Goal: Information Seeking & Learning: Learn about a topic

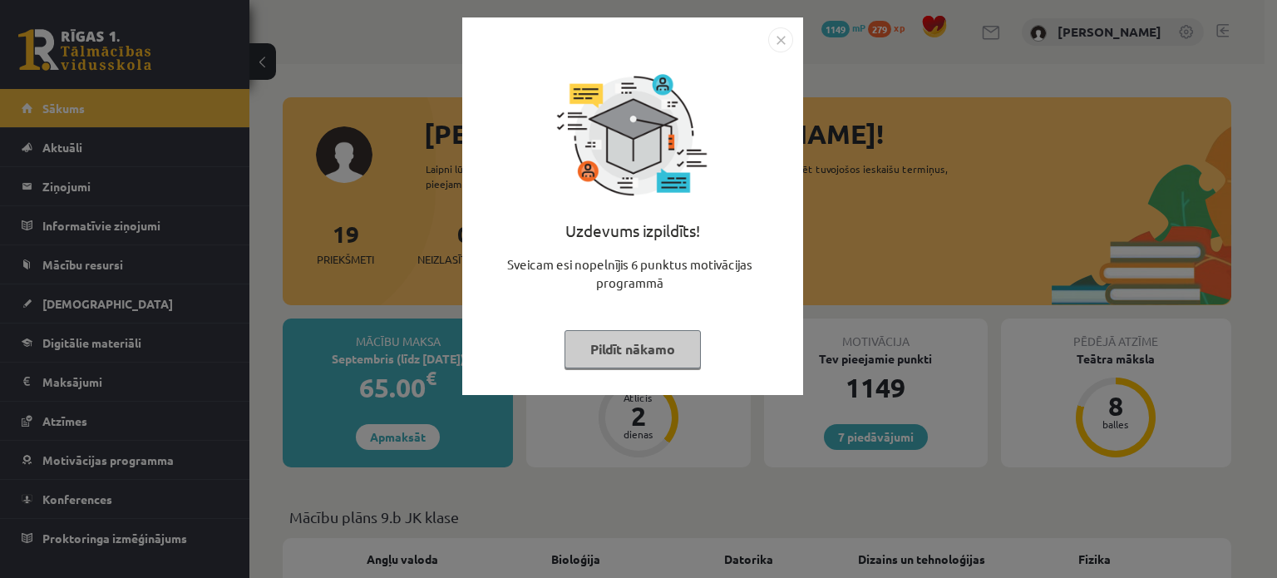
click at [782, 42] on img "Close" at bounding box center [780, 39] width 25 height 25
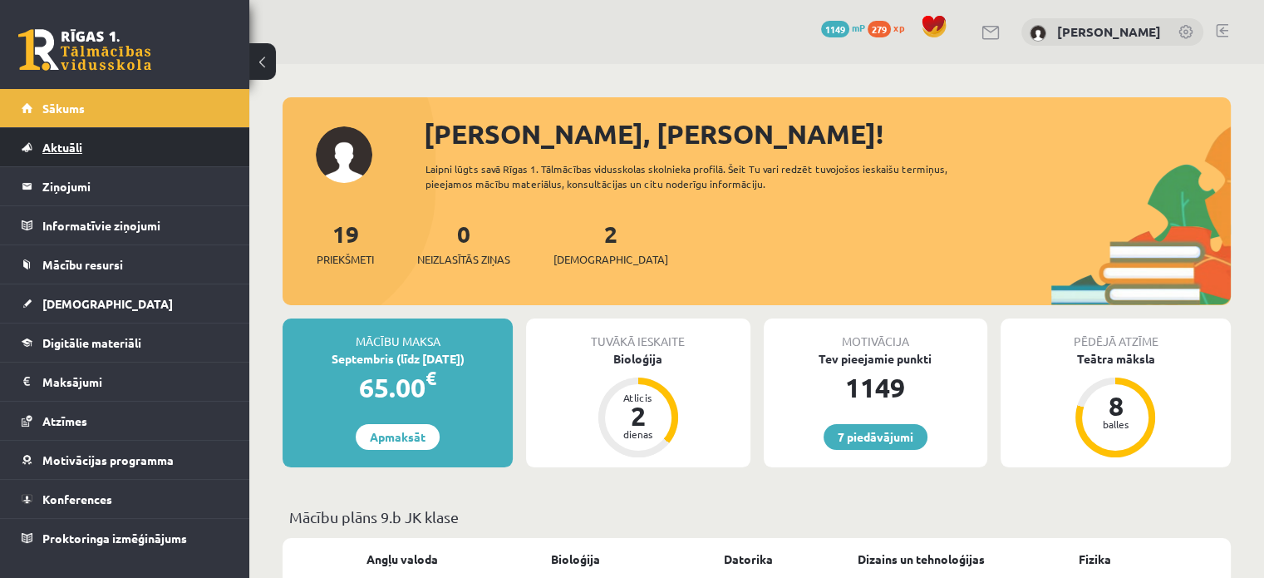
click at [80, 142] on span "Aktuāli" at bounding box center [62, 147] width 40 height 15
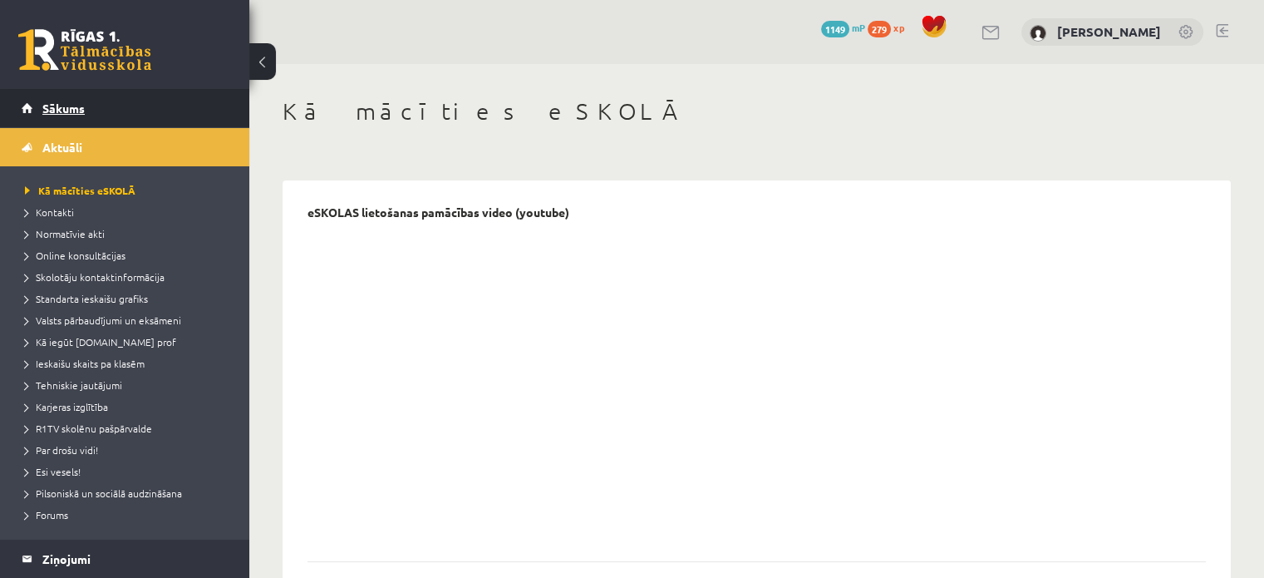
click at [77, 108] on span "Sākums" at bounding box center [63, 108] width 42 height 15
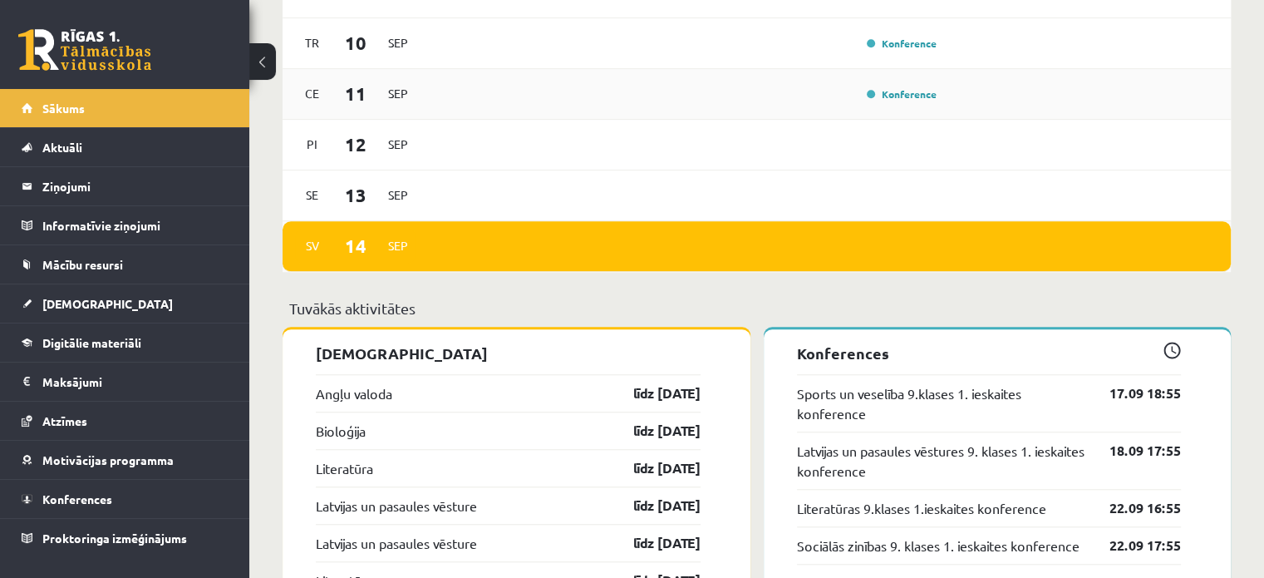
scroll to position [1330, 0]
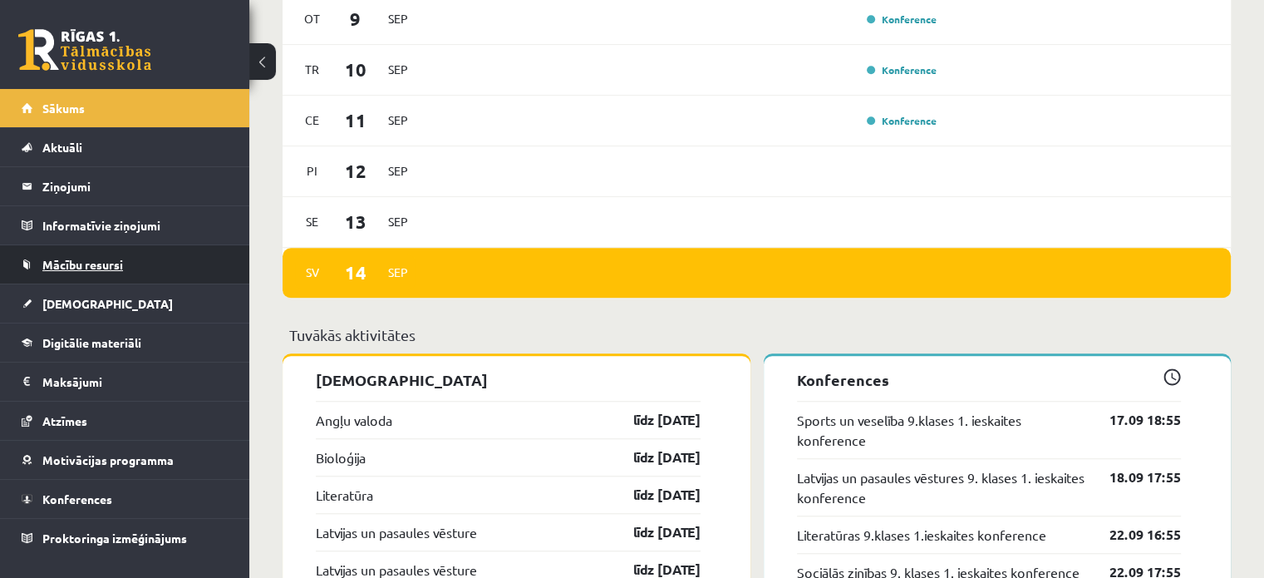
click at [101, 260] on span "Mācību resursi" at bounding box center [82, 264] width 81 height 15
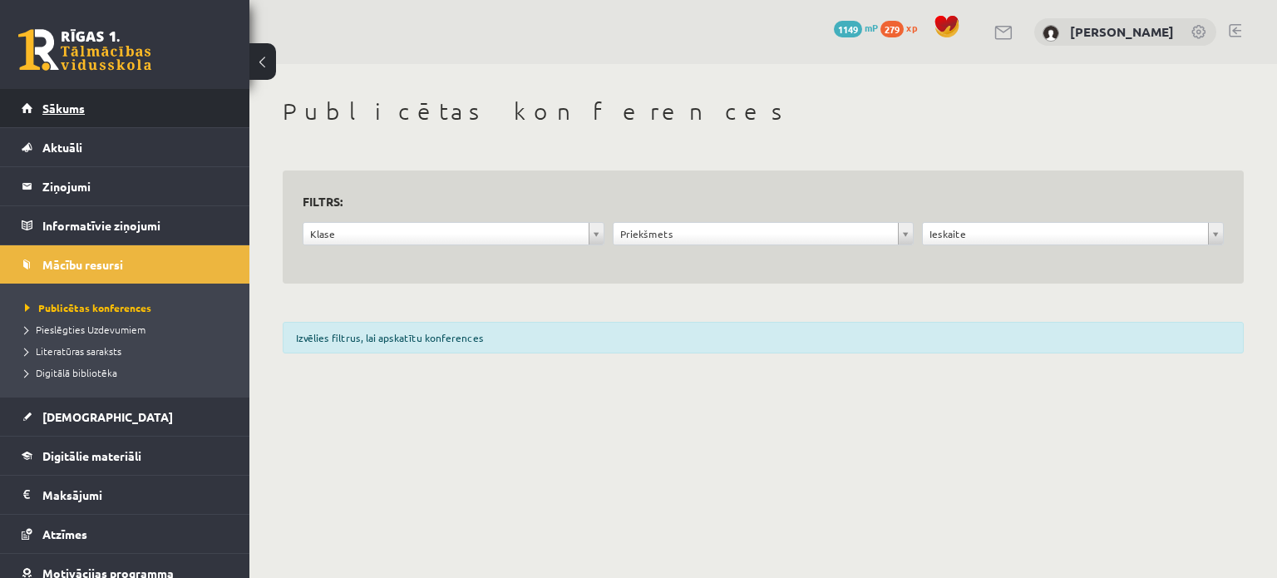
click at [67, 104] on span "Sākums" at bounding box center [63, 108] width 42 height 15
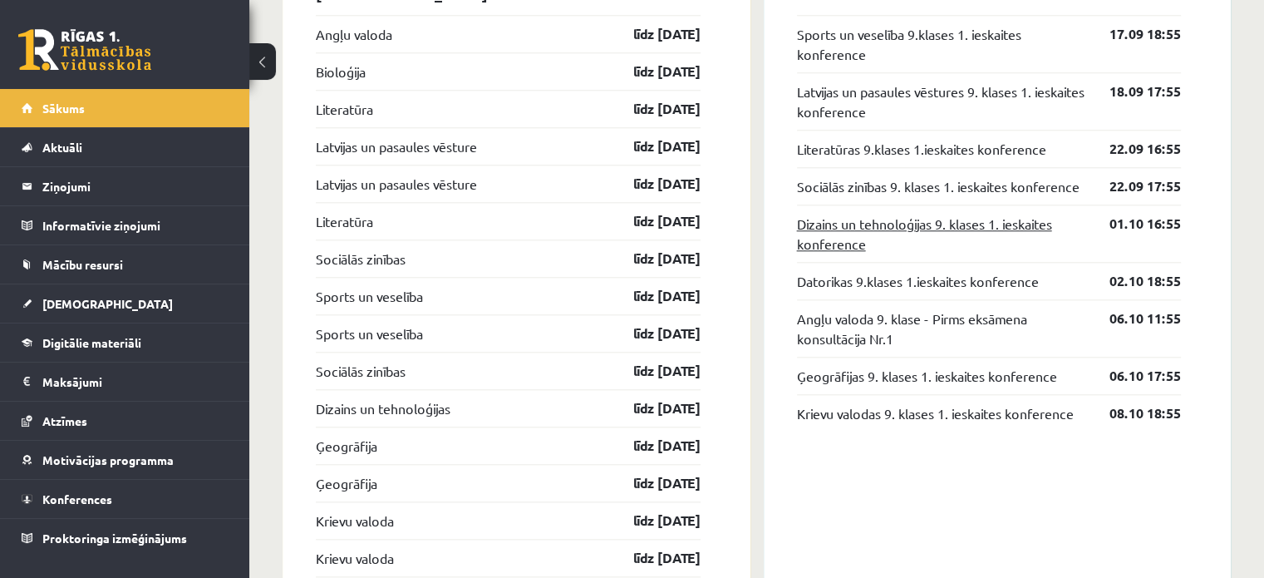
scroll to position [1745, 0]
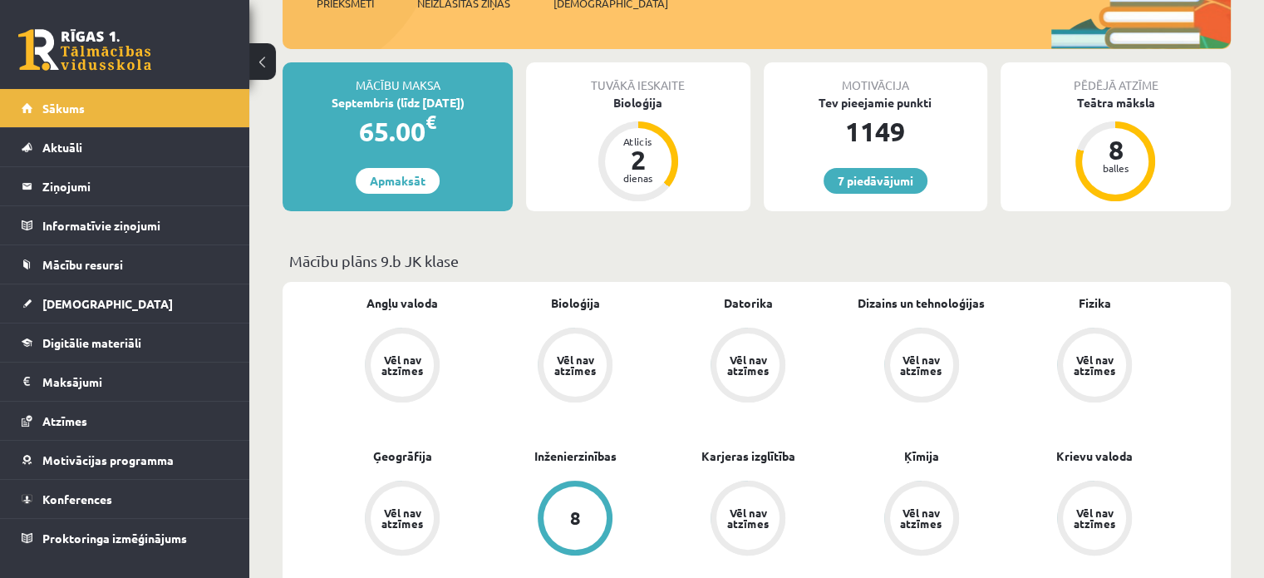
scroll to position [166, 0]
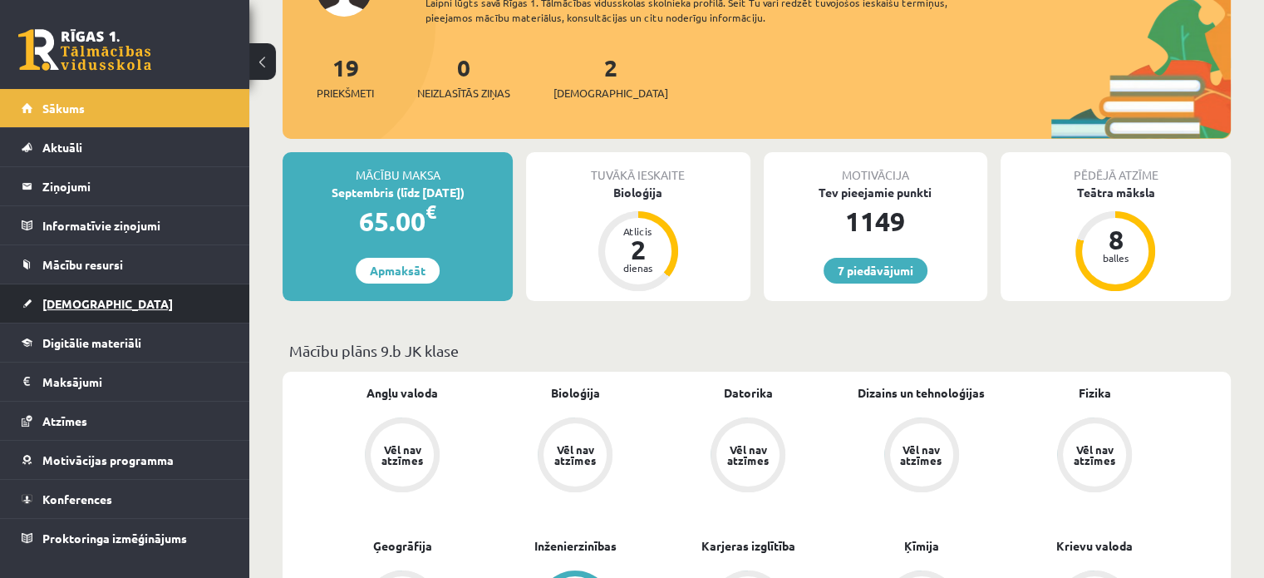
click at [88, 298] on span "[DEMOGRAPHIC_DATA]" at bounding box center [107, 303] width 130 height 15
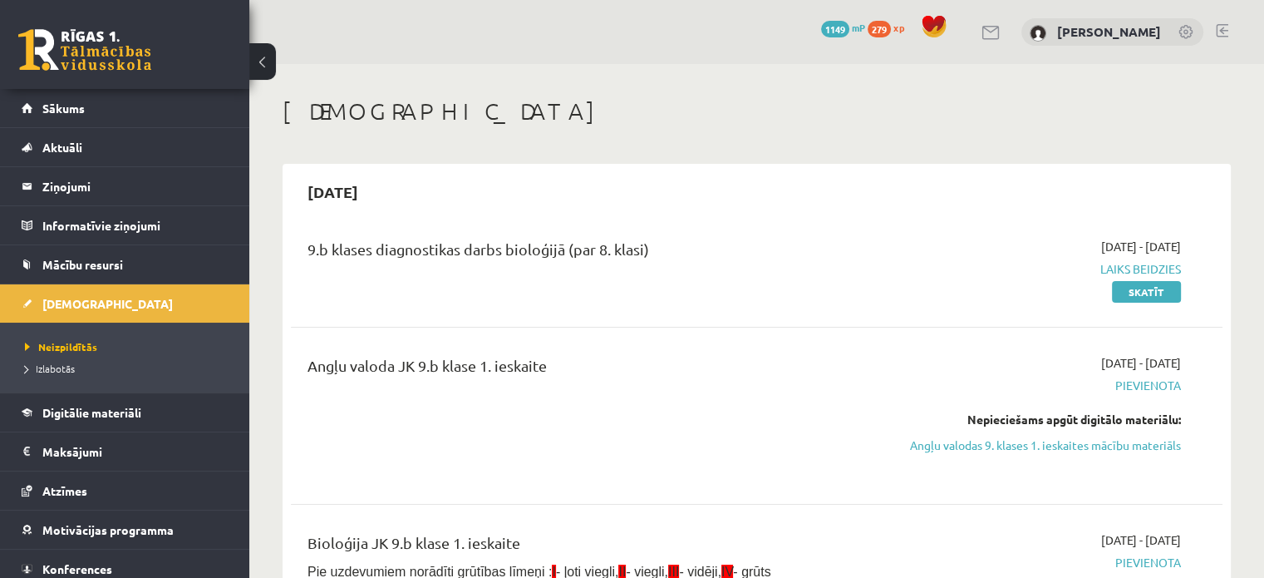
scroll to position [83, 0]
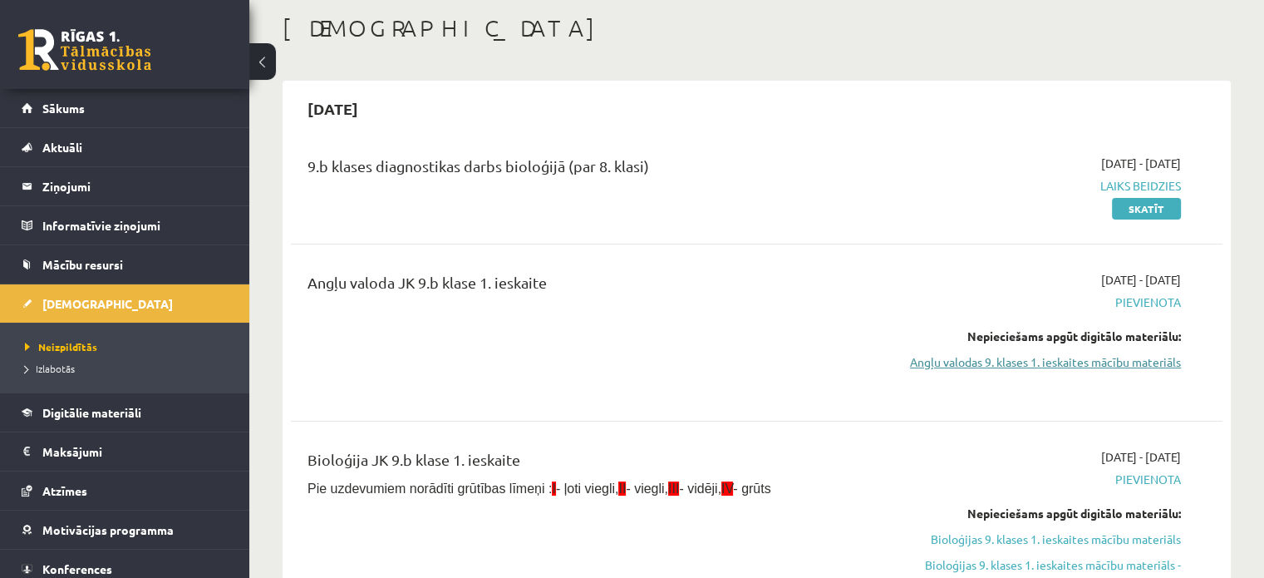
click at [1094, 357] on link "Angļu valodas 9. klases 1. ieskaites mācību materiāls" at bounding box center [1044, 361] width 274 height 17
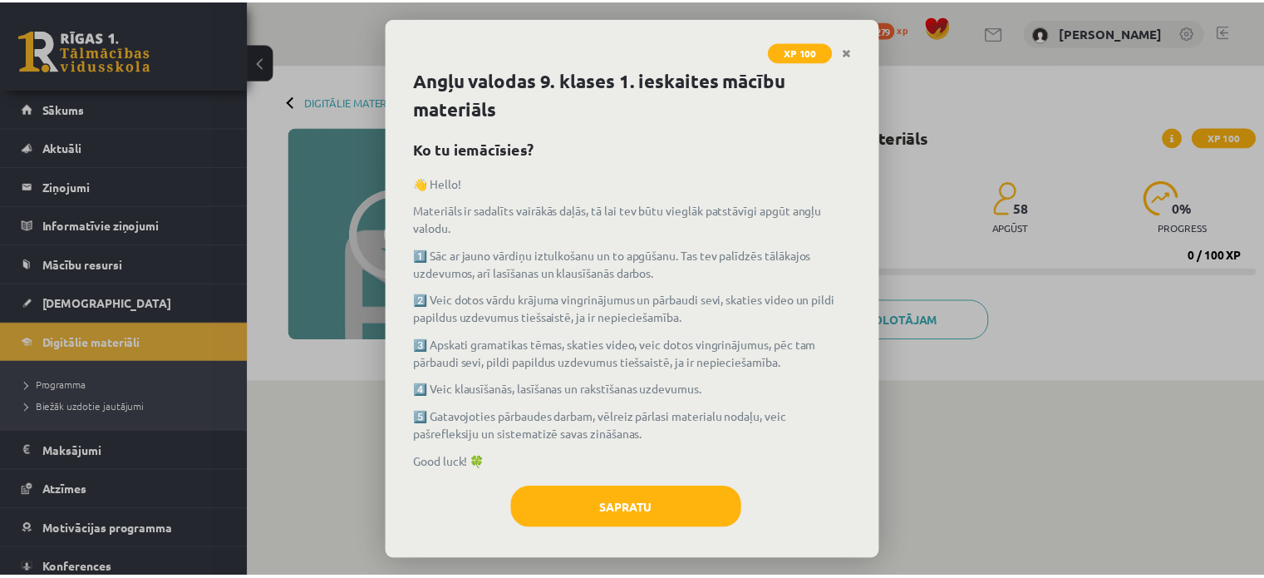
scroll to position [8, 0]
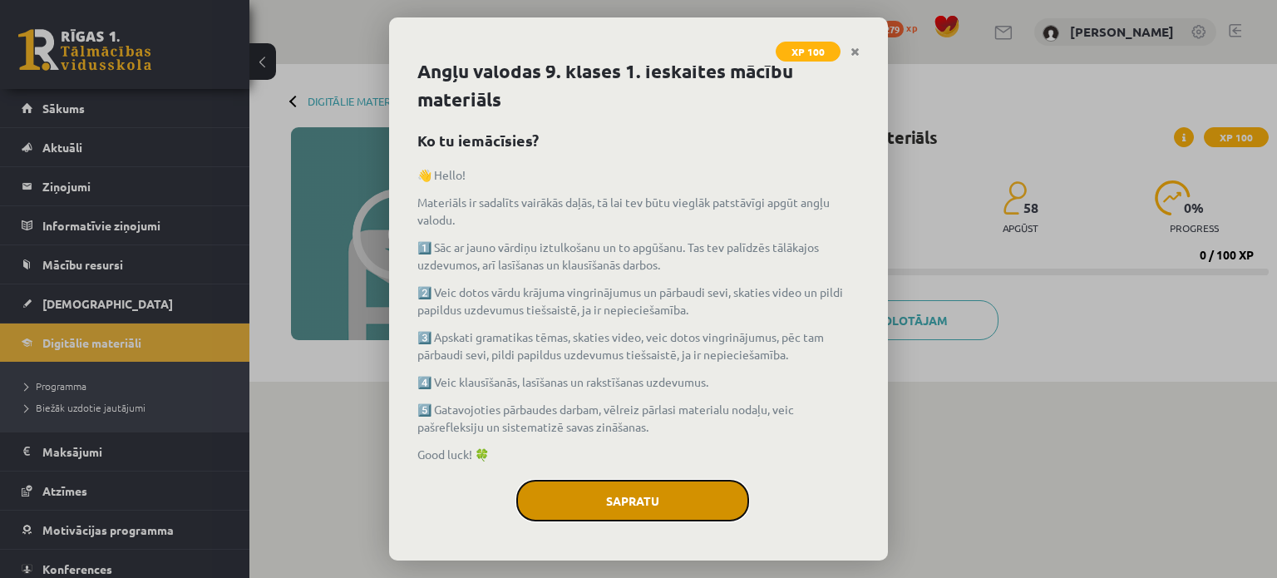
click at [652, 498] on button "Sapratu" at bounding box center [632, 501] width 233 height 42
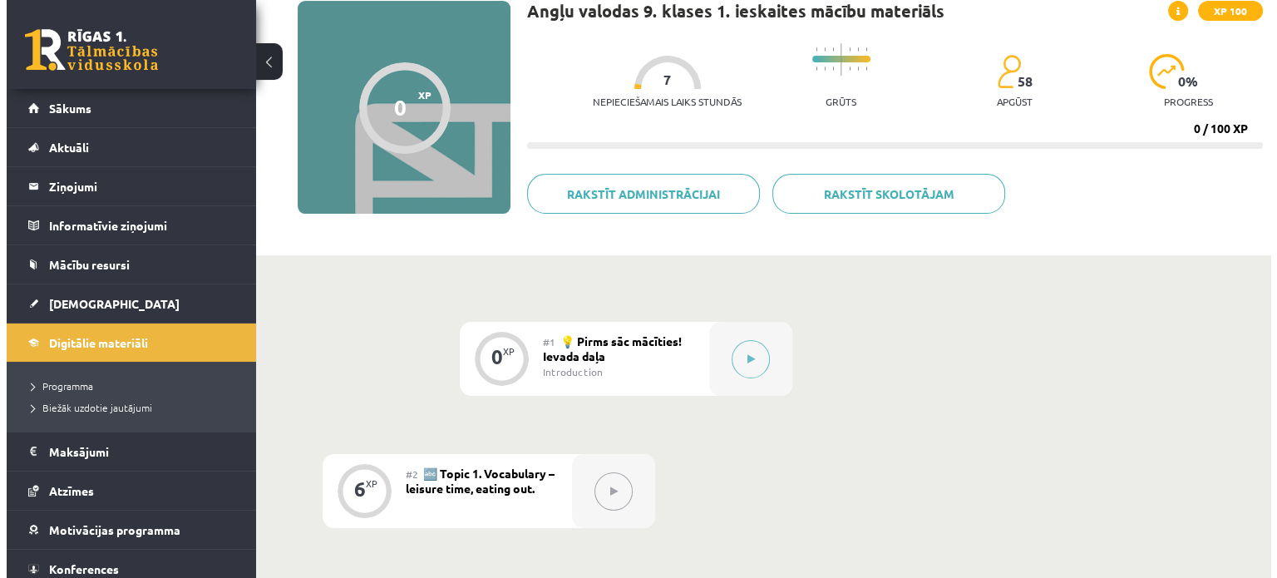
scroll to position [249, 0]
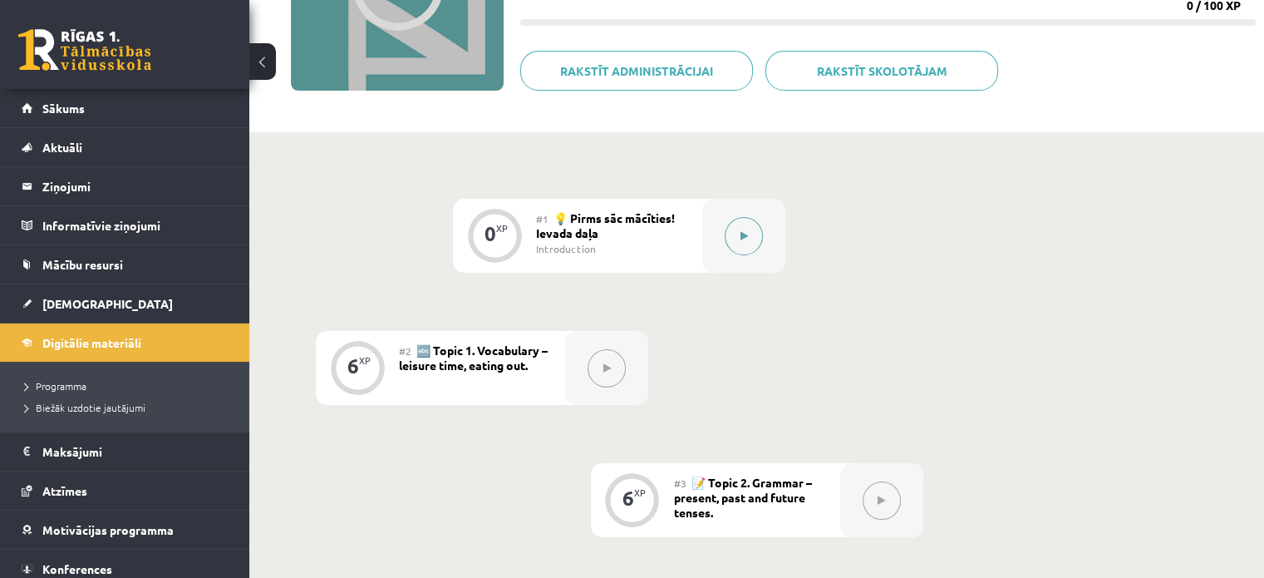
click at [745, 235] on icon at bounding box center [744, 236] width 7 height 10
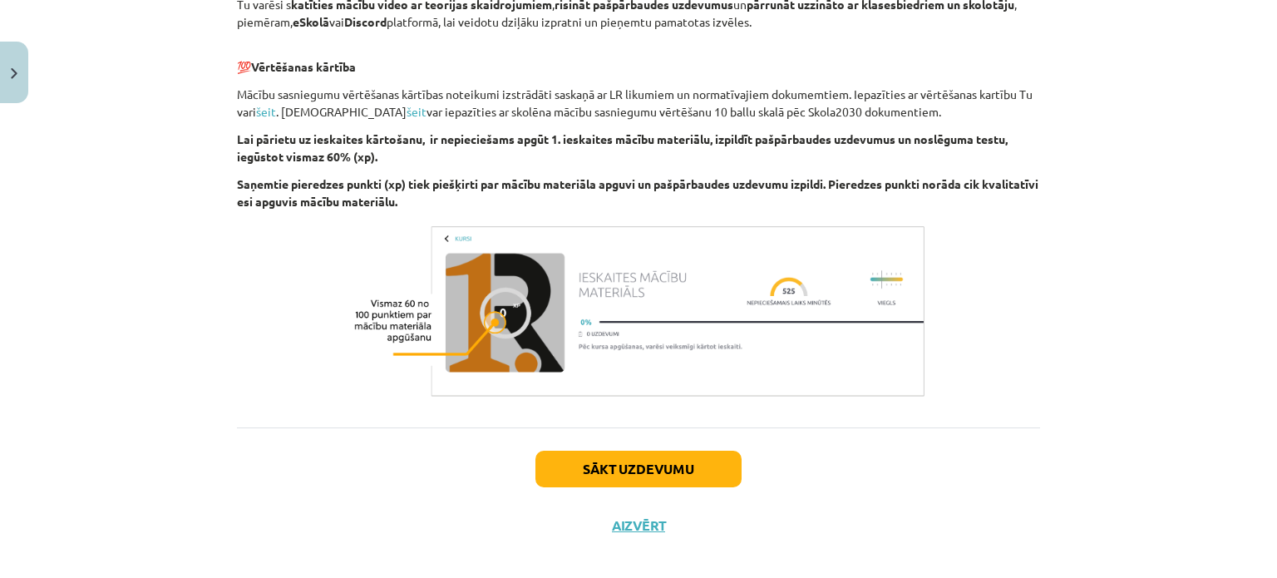
scroll to position [1183, 0]
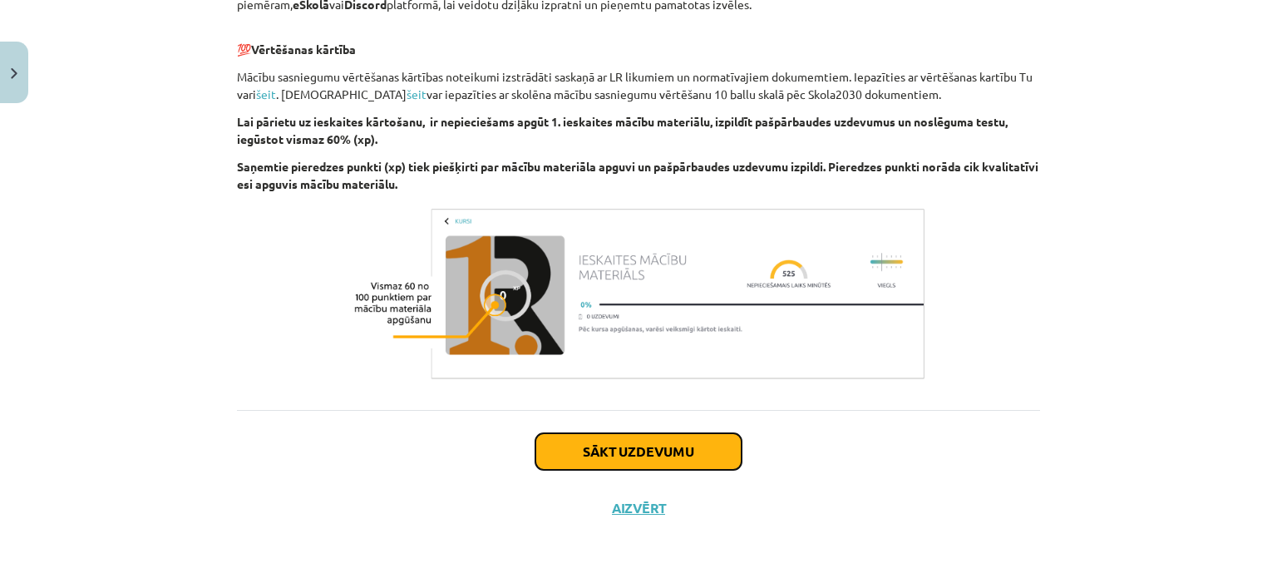
click at [653, 451] on button "Sākt uzdevumu" at bounding box center [638, 451] width 206 height 37
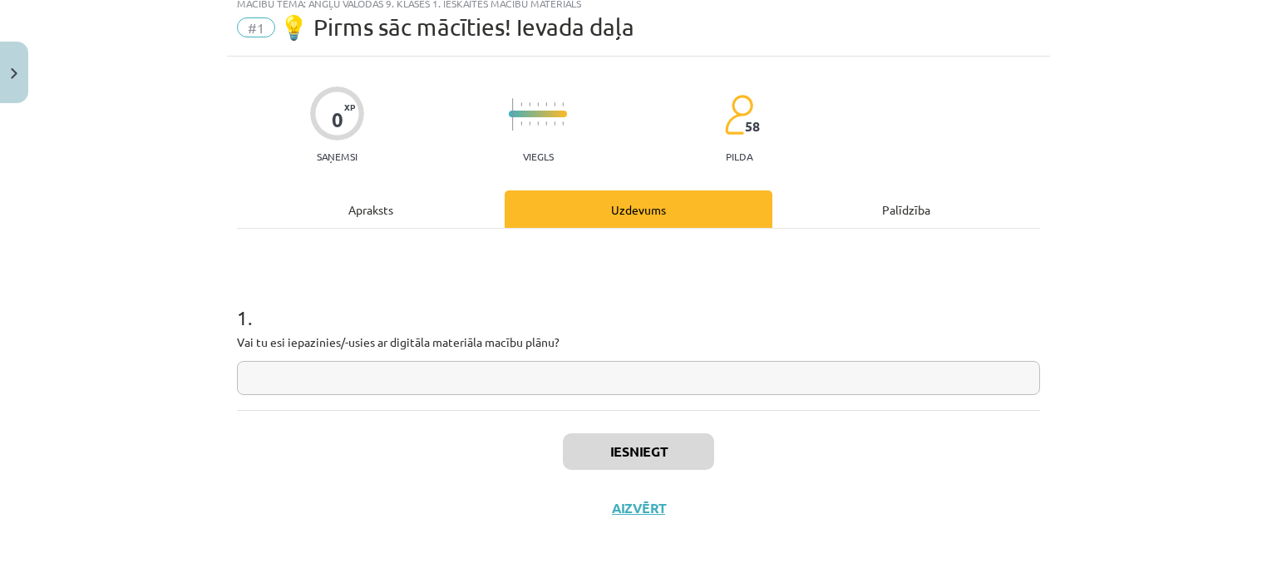
scroll to position [42, 0]
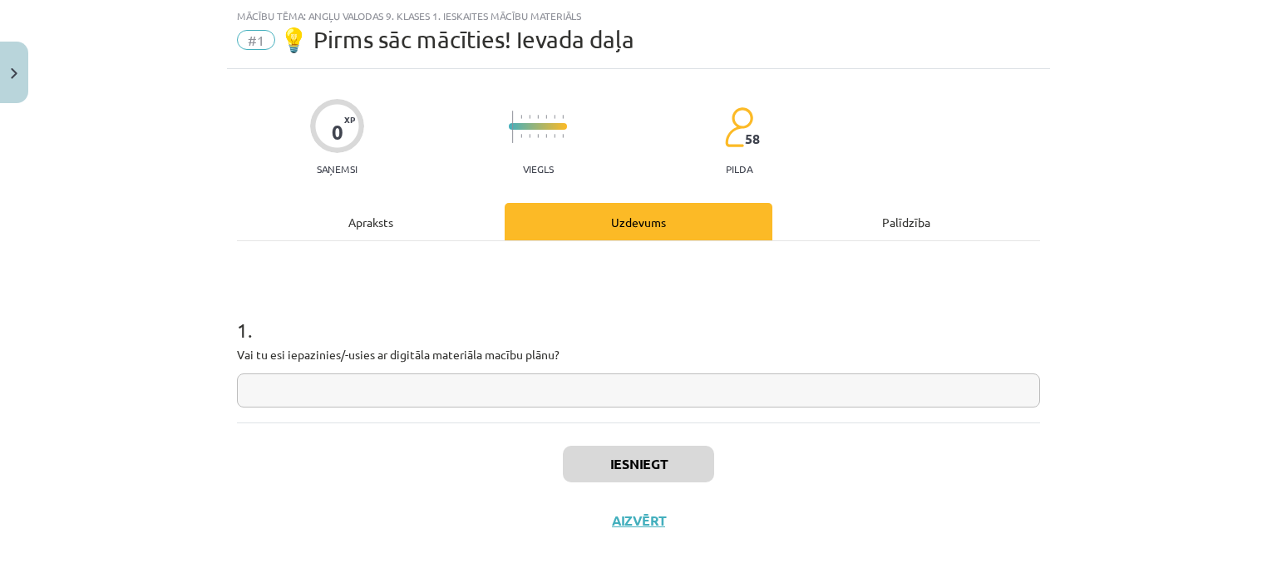
click at [371, 382] on input "text" at bounding box center [638, 390] width 803 height 34
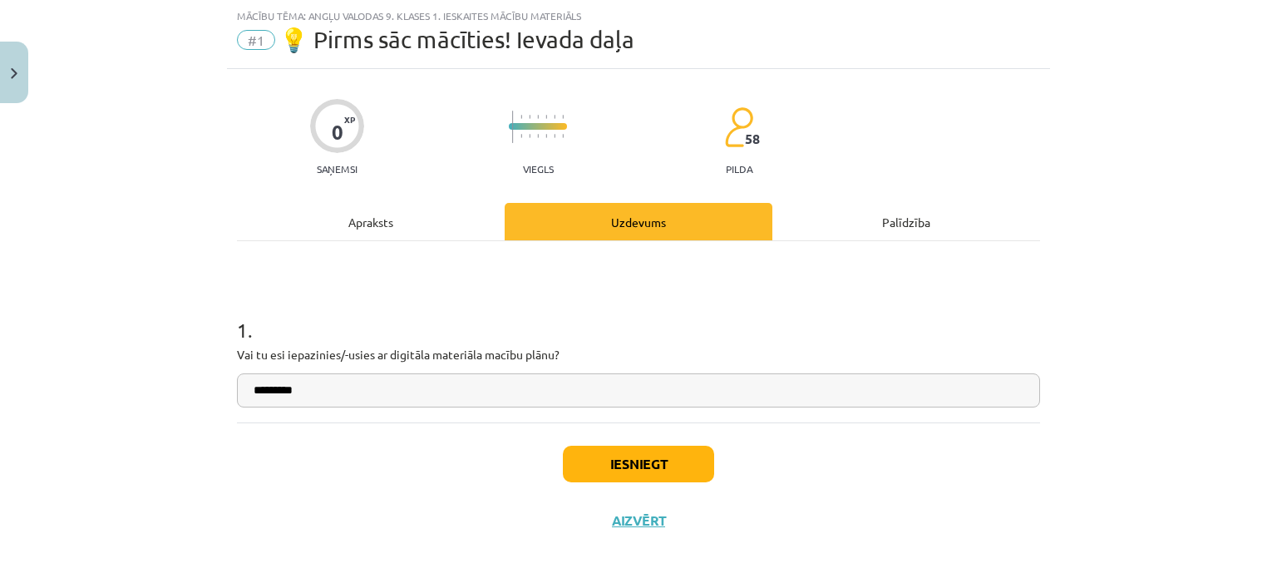
type input "*********"
click at [667, 471] on button "Iesniegt" at bounding box center [638, 464] width 151 height 37
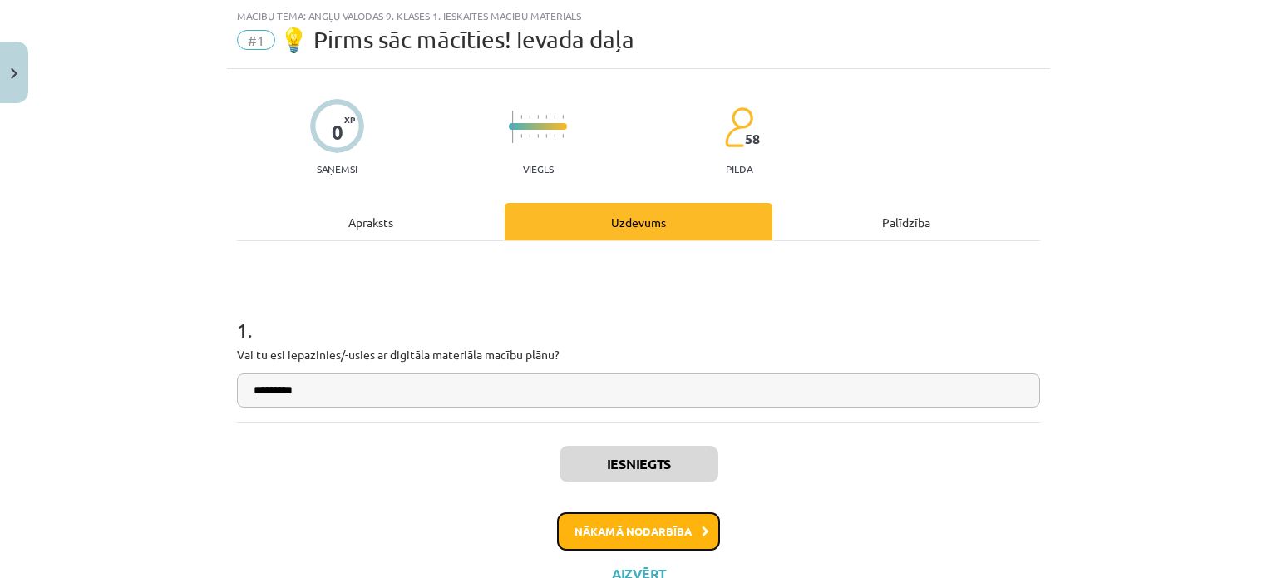
click at [623, 529] on button "Nākamā nodarbība" at bounding box center [638, 531] width 163 height 38
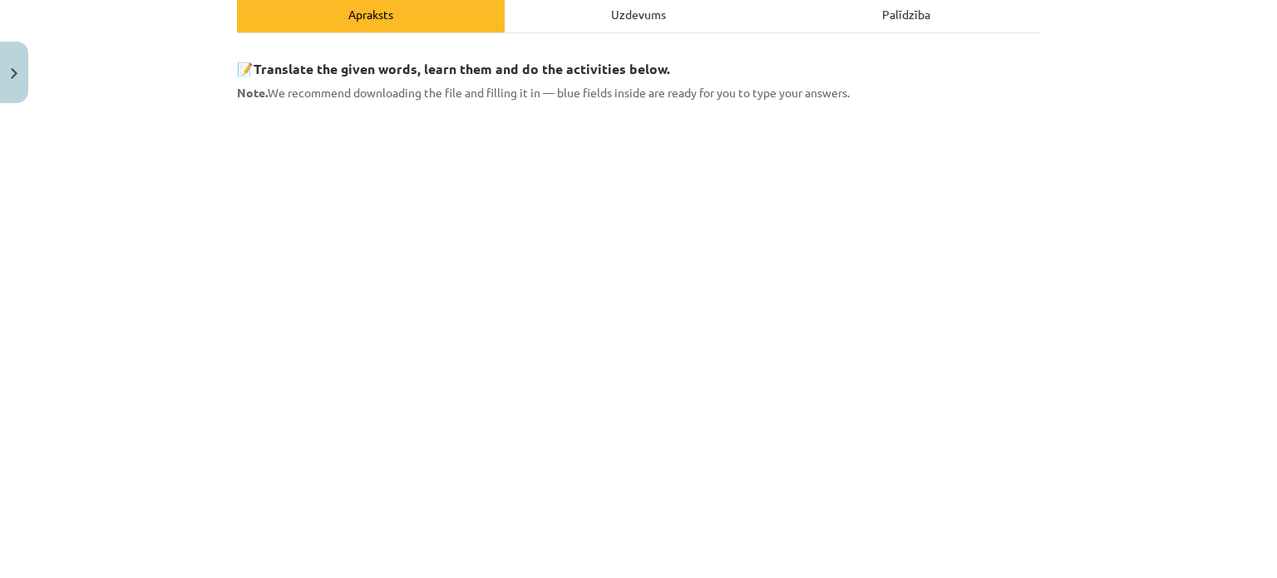
scroll to position [665, 0]
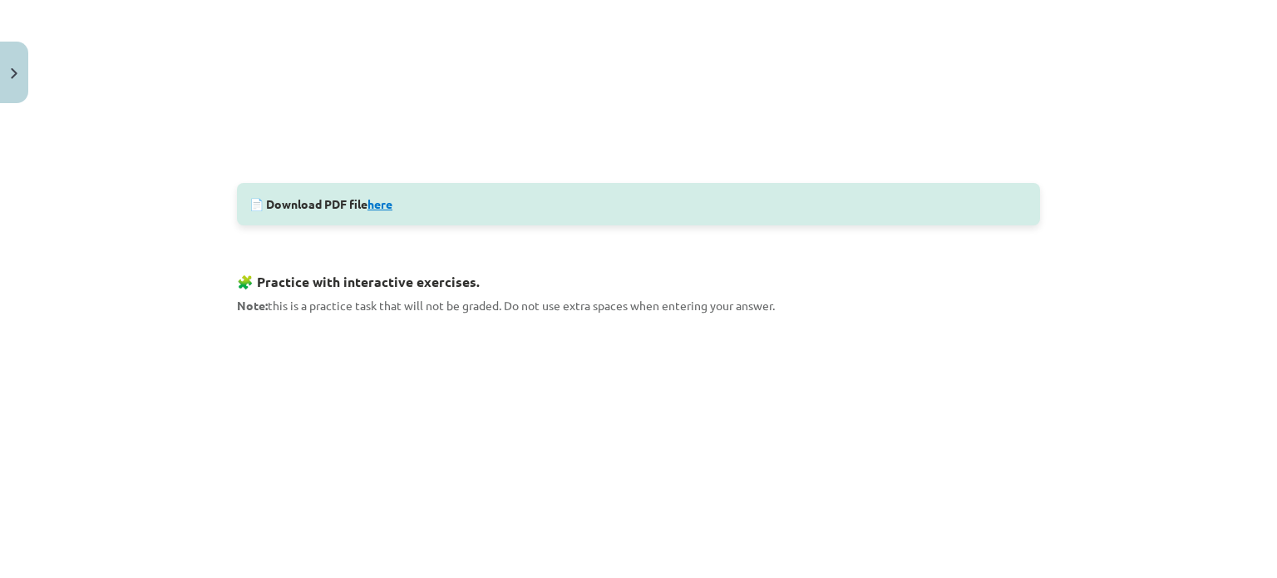
click at [380, 204] on link "here" at bounding box center [379, 203] width 25 height 15
click at [1264, 565] on div at bounding box center [1264, 565] width 0 height 0
drag, startPoint x: 159, startPoint y: 42, endPoint x: 176, endPoint y: 30, distance: 21.0
click at [159, 42] on div "Mācību tēma: Angļu valodas 9. klases 1. ieskaites mācību materiāls #2 🔤 Topic 1…" at bounding box center [638, 289] width 1277 height 578
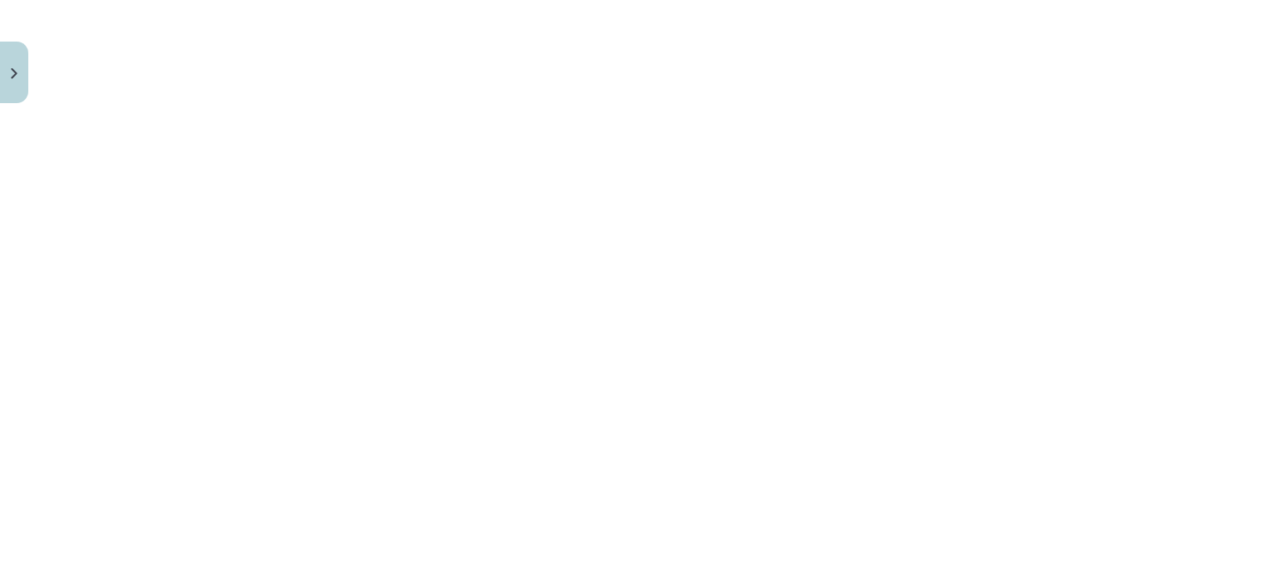
scroll to position [1174, 0]
click at [155, 341] on div "Mācību tēma: Angļu valodas 9. klases 1. ieskaites mācību materiāls #2 🔤 Topic 1…" at bounding box center [638, 289] width 1277 height 578
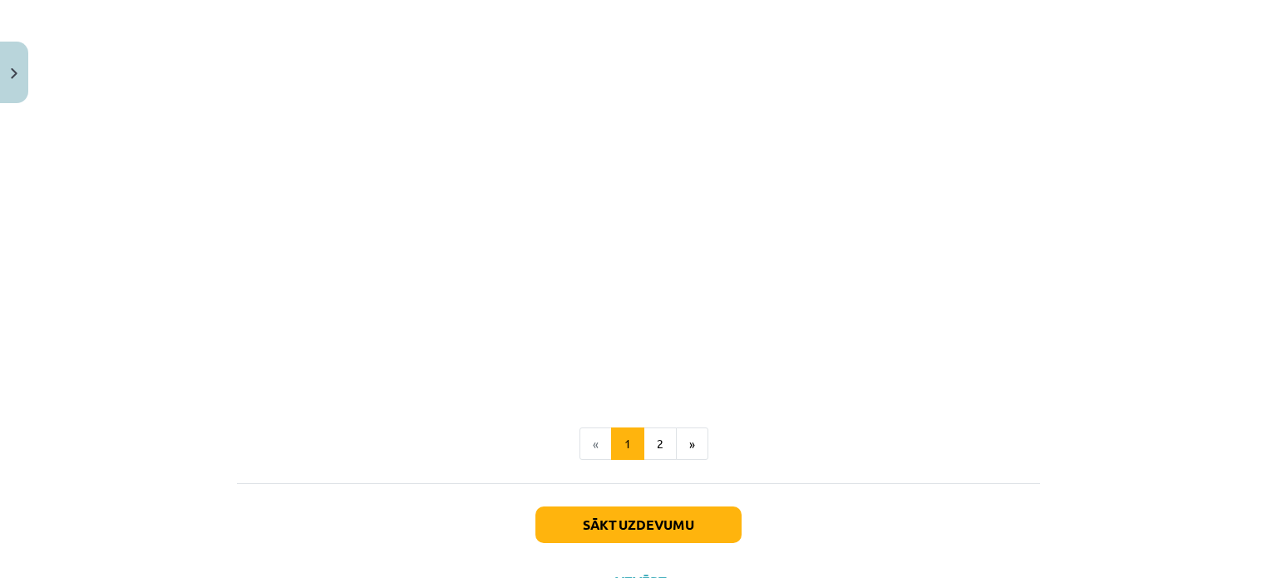
scroll to position [1632, 0]
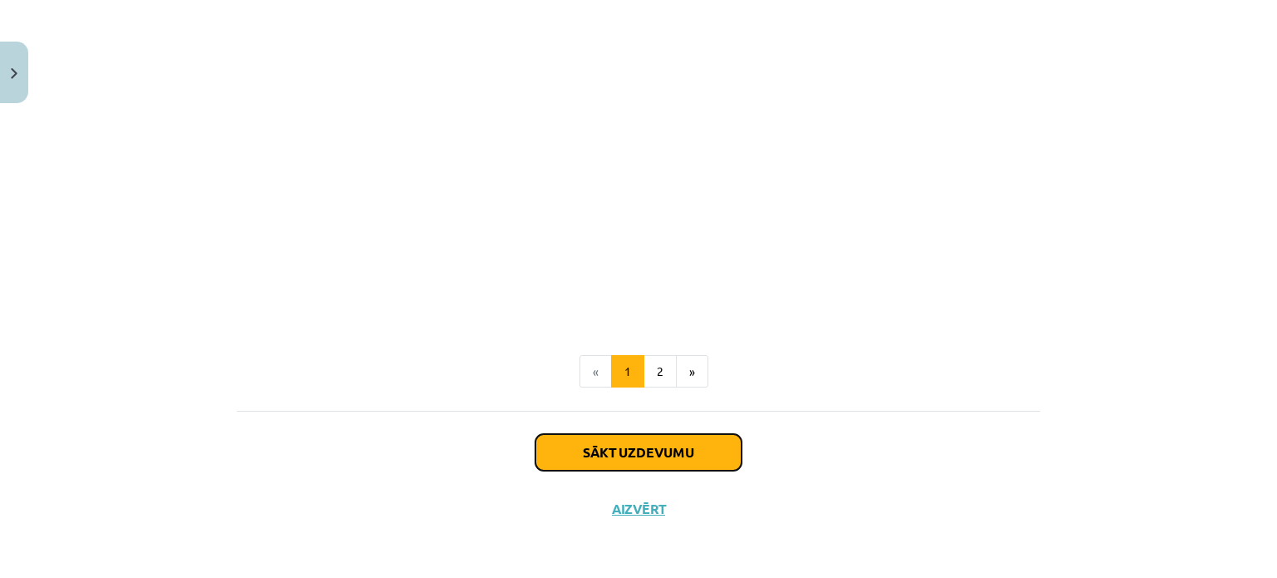
click at [628, 451] on button "Sākt uzdevumu" at bounding box center [638, 452] width 206 height 37
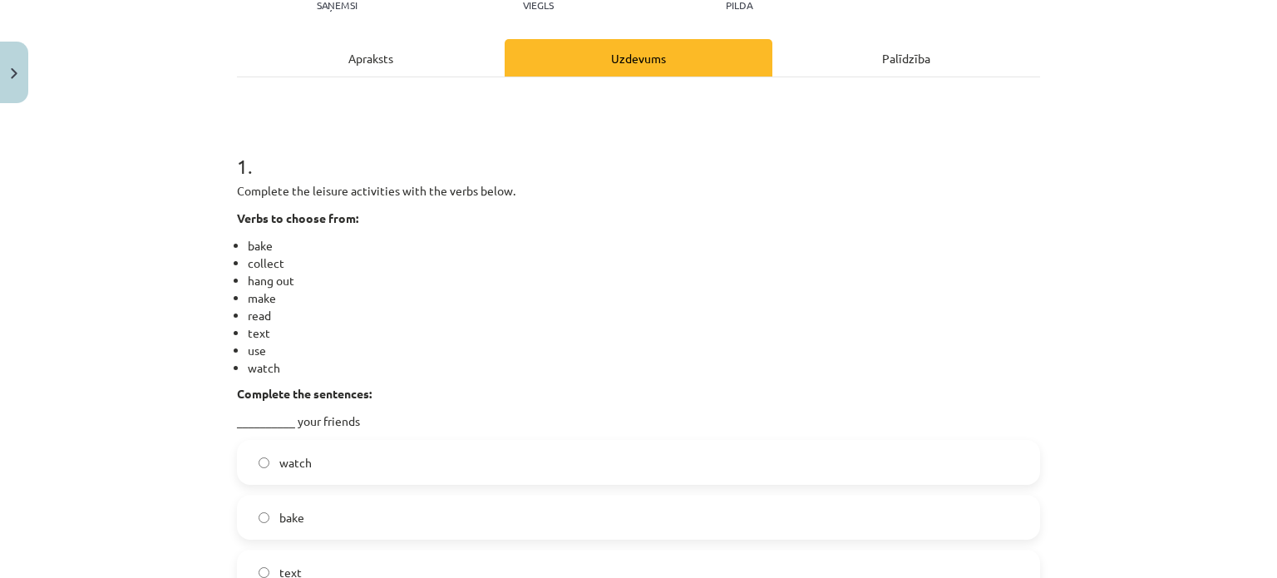
scroll to position [291, 0]
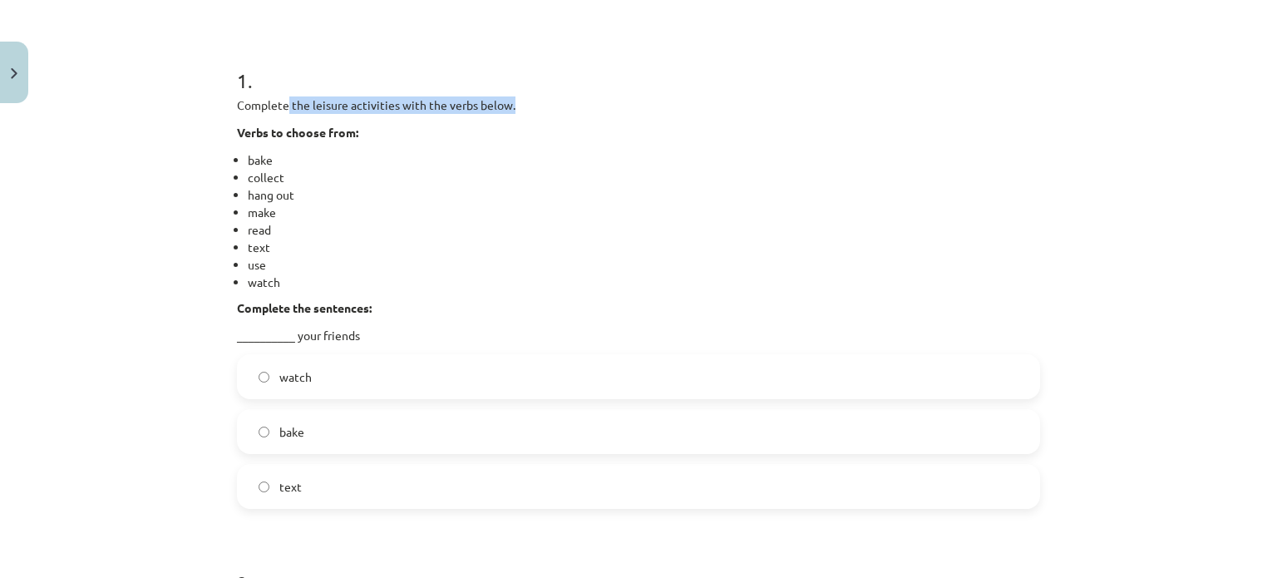
drag, startPoint x: 290, startPoint y: 104, endPoint x: 513, endPoint y: 110, distance: 222.8
click at [513, 110] on p "Complete the leisure activities with the verbs below." at bounding box center [638, 104] width 803 height 17
click at [287, 478] on span "text" at bounding box center [290, 486] width 22 height 17
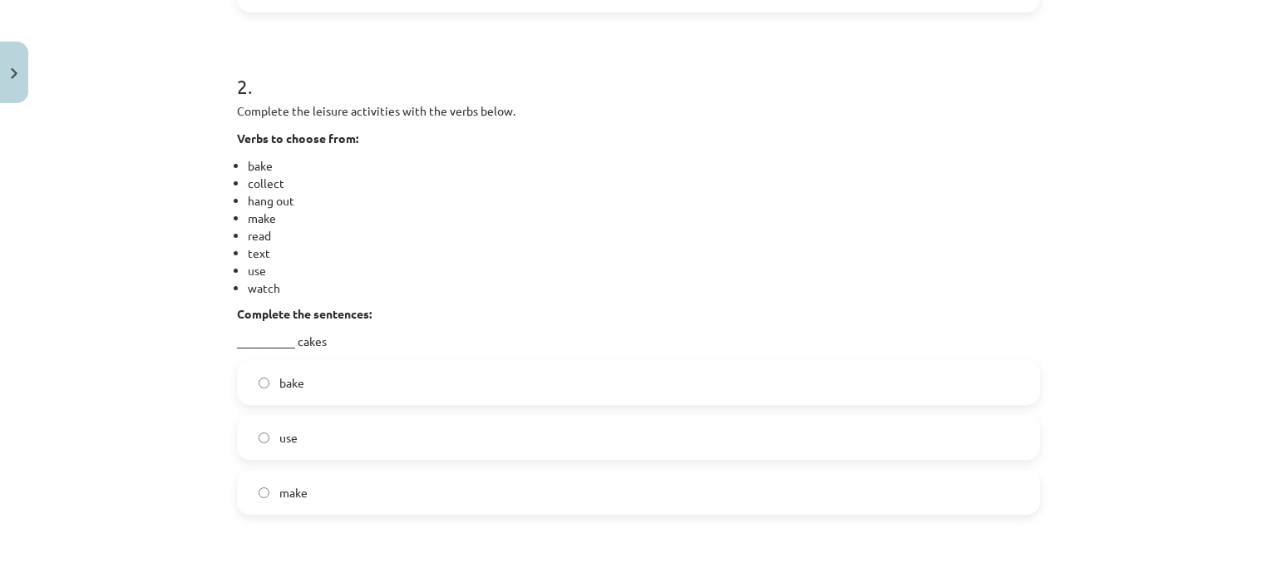
scroll to position [790, 0]
drag, startPoint x: 305, startPoint y: 106, endPoint x: 390, endPoint y: 109, distance: 84.8
click at [390, 109] on p "Complete the leisure activities with the verbs below." at bounding box center [638, 108] width 803 height 17
copy p "leisure activities"
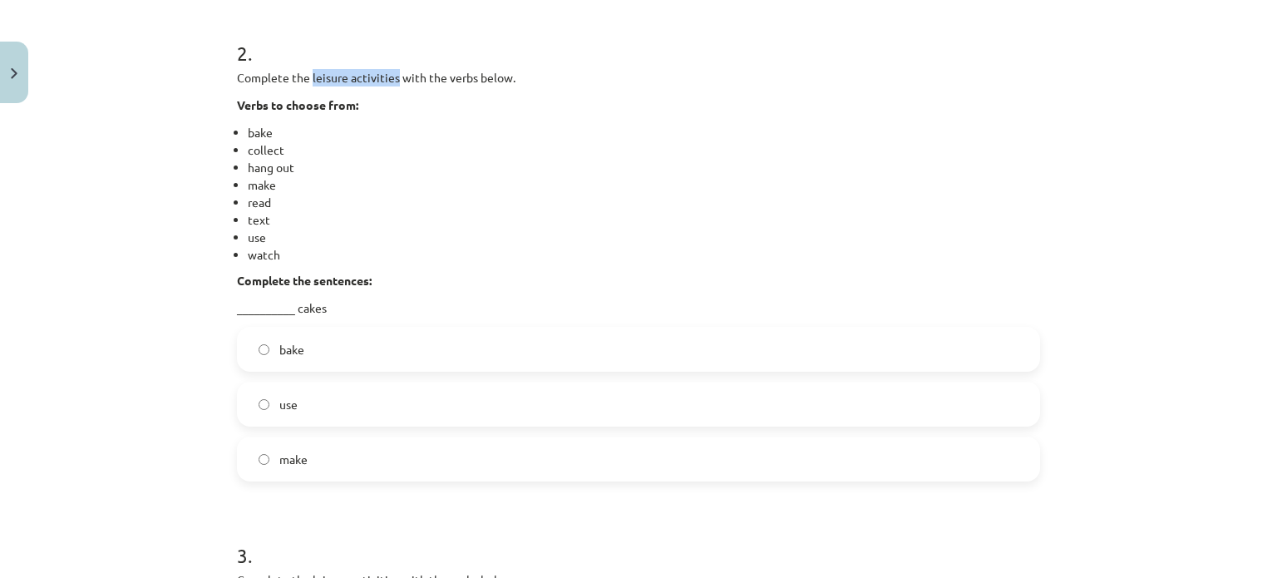
scroll to position [873, 0]
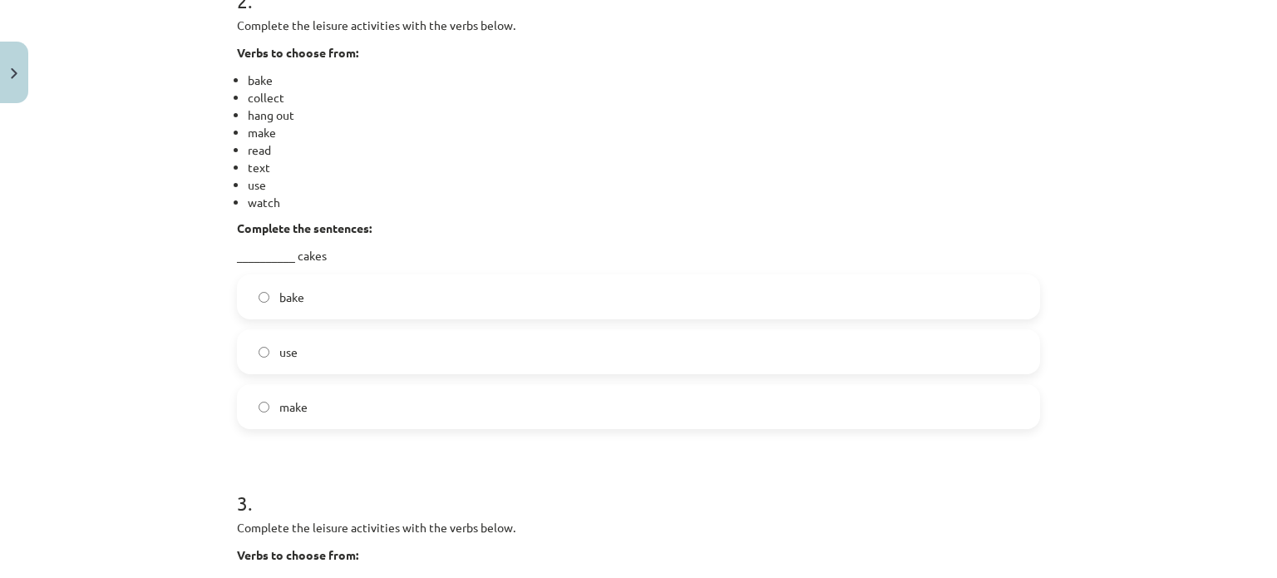
click at [279, 289] on span "bake" at bounding box center [291, 296] width 25 height 17
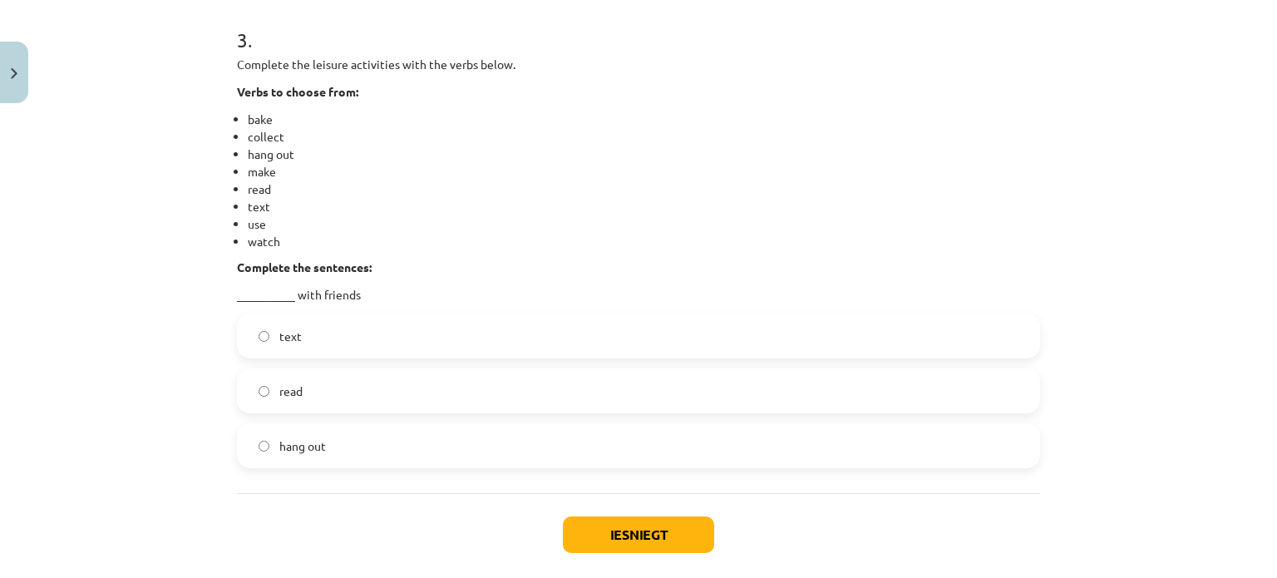
scroll to position [1418, 0]
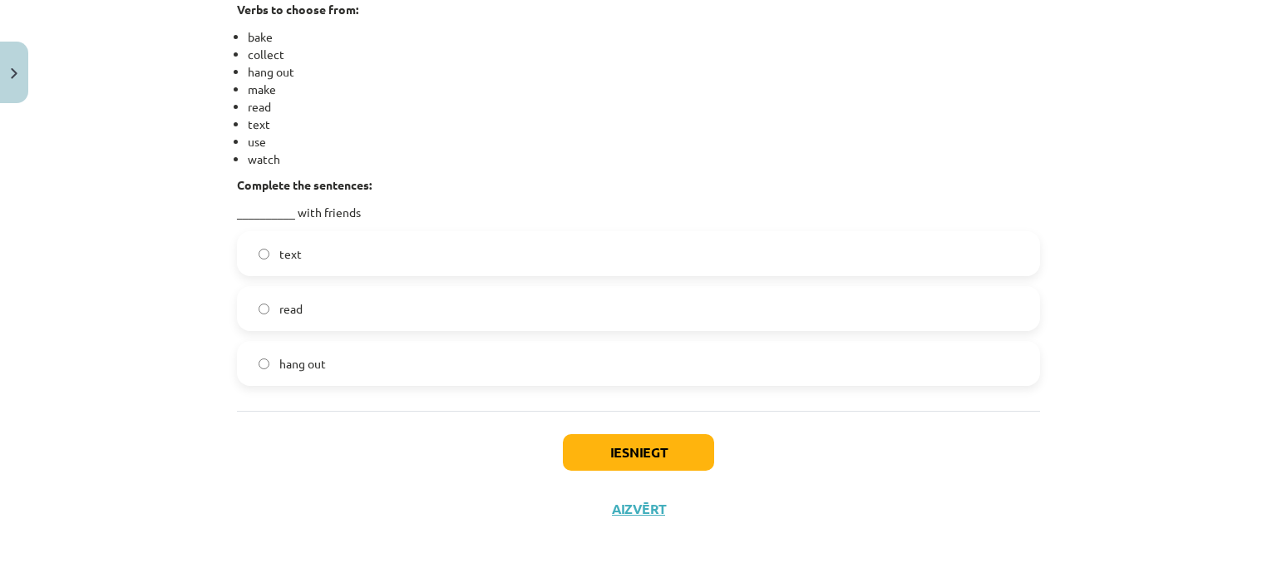
click at [288, 362] on span "hang out" at bounding box center [302, 363] width 47 height 17
click at [634, 447] on button "Iesniegt" at bounding box center [638, 452] width 151 height 37
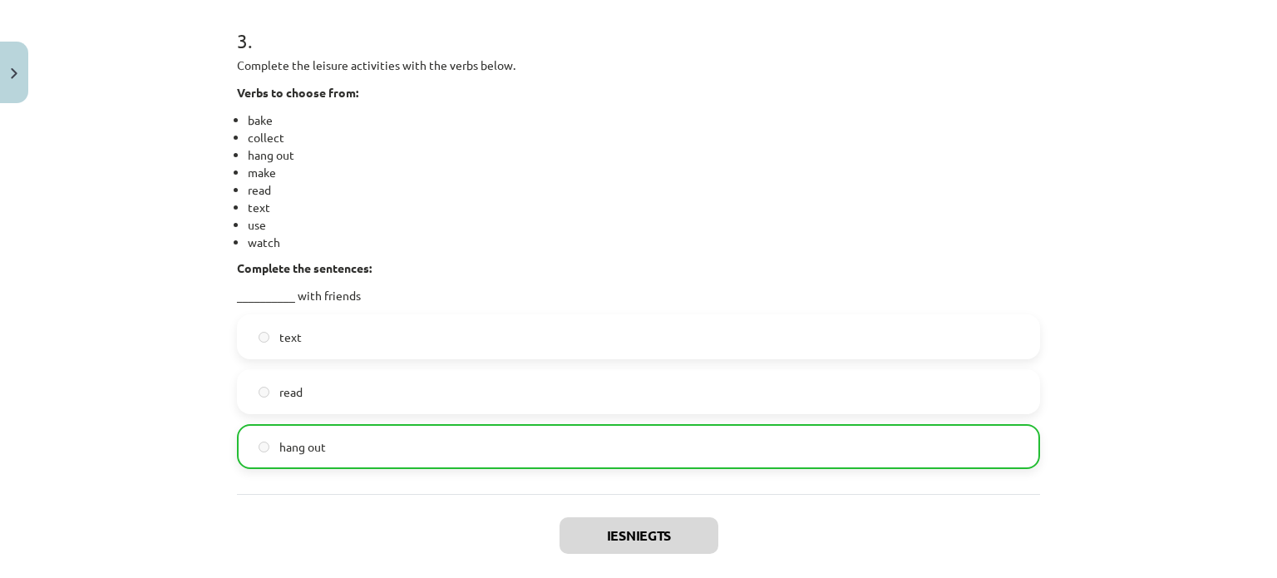
scroll to position [1470, 0]
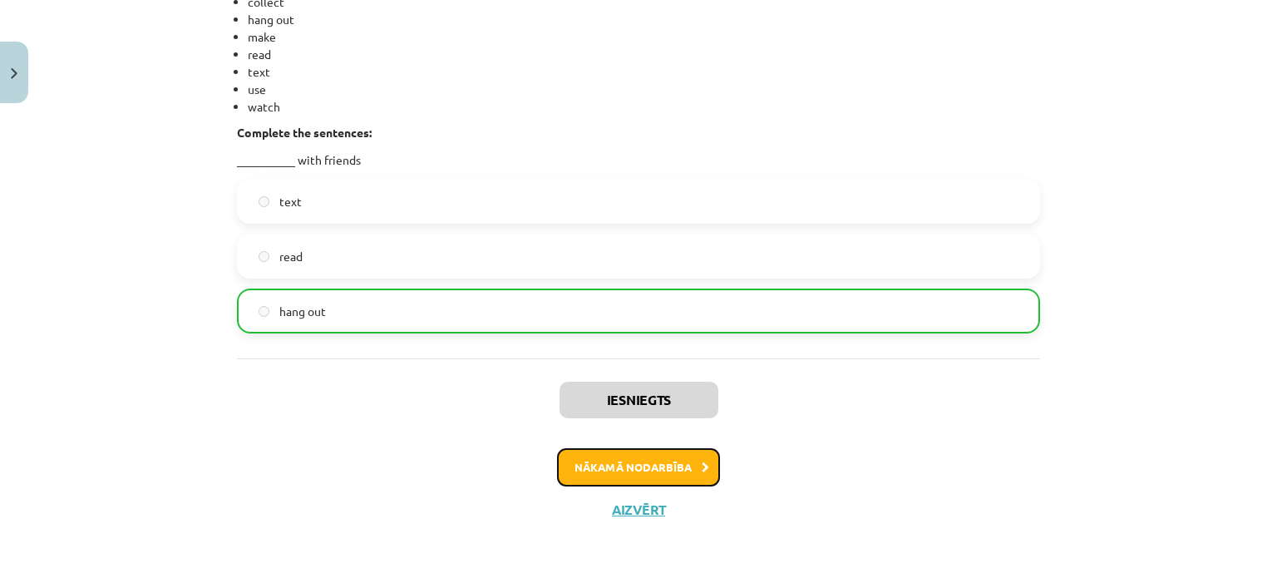
click at [642, 461] on button "Nākamā nodarbība" at bounding box center [638, 467] width 163 height 38
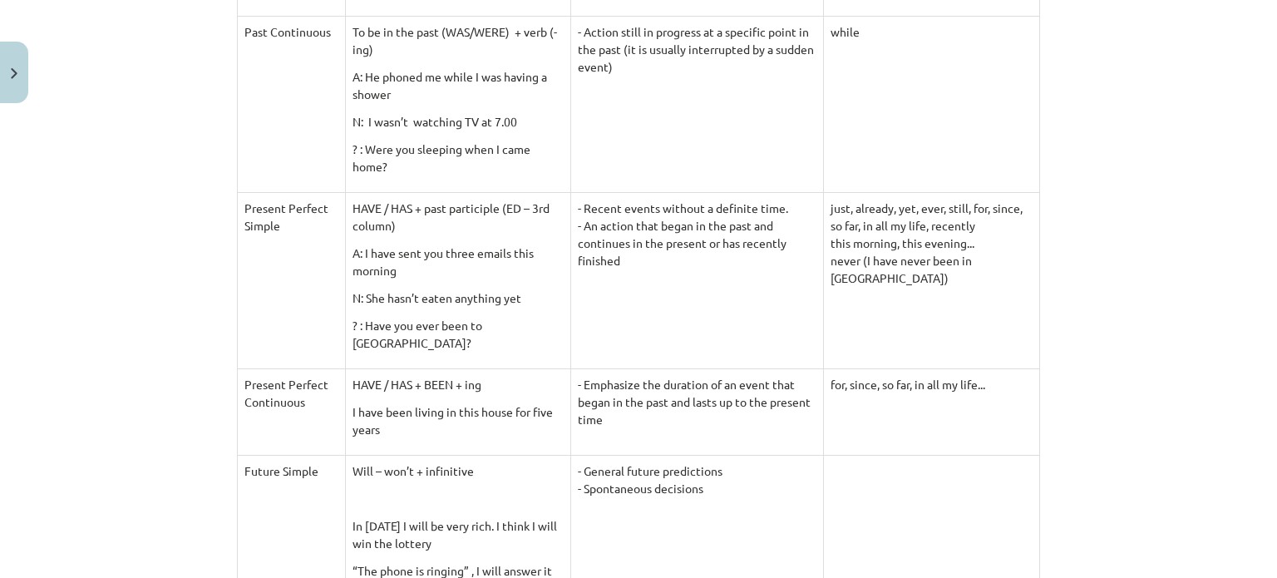
scroll to position [831, 0]
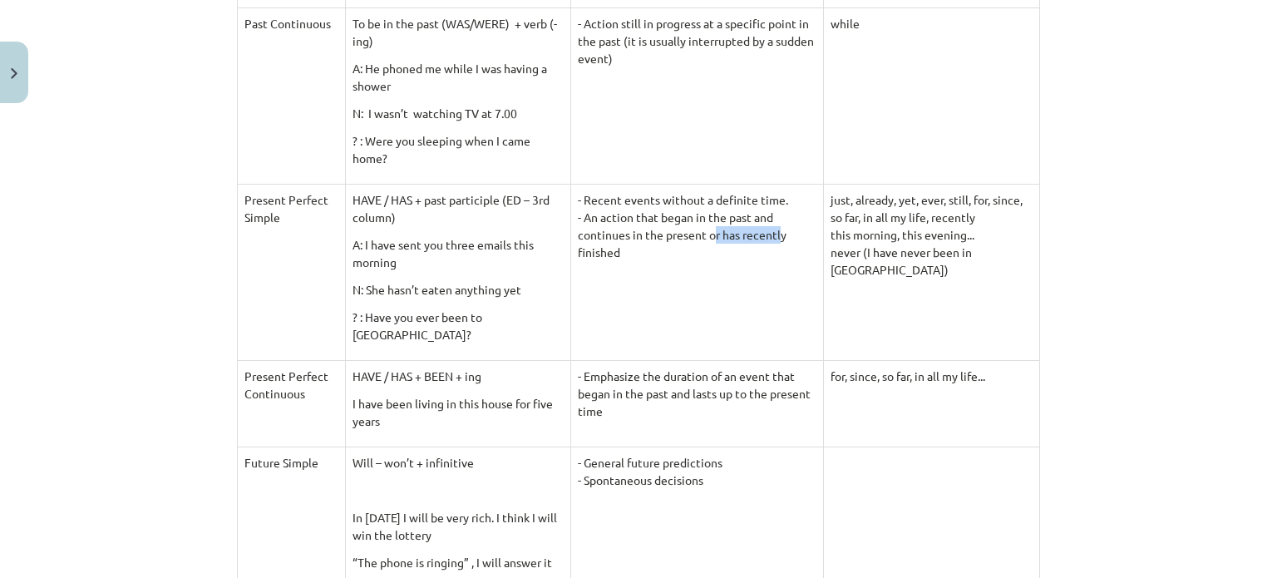
drag, startPoint x: 599, startPoint y: 231, endPoint x: 655, endPoint y: 226, distance: 55.9
click at [655, 226] on td "- Recent events without a definite time. - An action that began in the past and…" at bounding box center [696, 272] width 253 height 176
drag, startPoint x: 710, startPoint y: 215, endPoint x: 771, endPoint y: 215, distance: 61.5
click at [771, 215] on td "- Recent events without a definite time. - An action that began in the past and…" at bounding box center [696, 272] width 253 height 176
drag, startPoint x: 369, startPoint y: 360, endPoint x: 396, endPoint y: 360, distance: 26.6
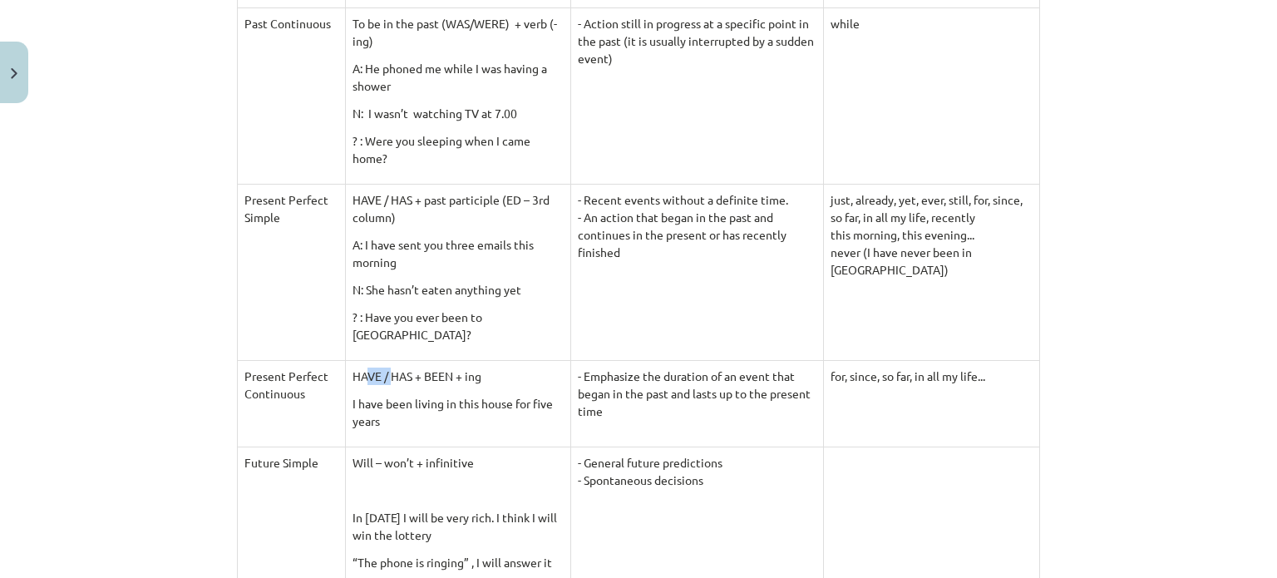
click at [394, 367] on p "HAVE / HAS + BEEN + ing" at bounding box center [457, 375] width 211 height 17
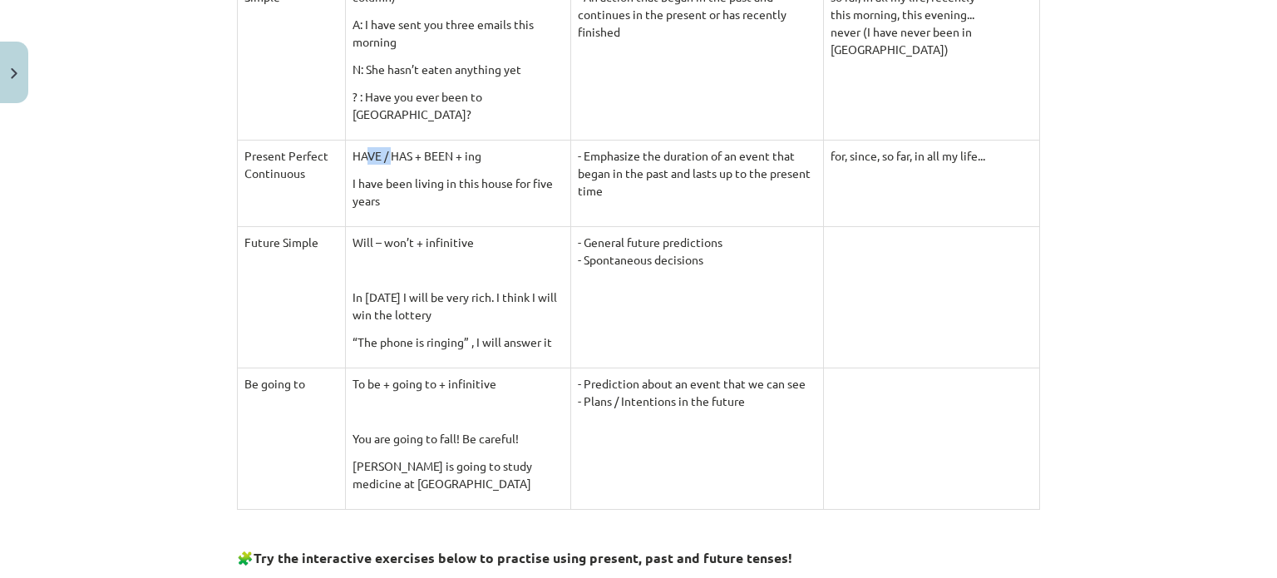
scroll to position [1081, 0]
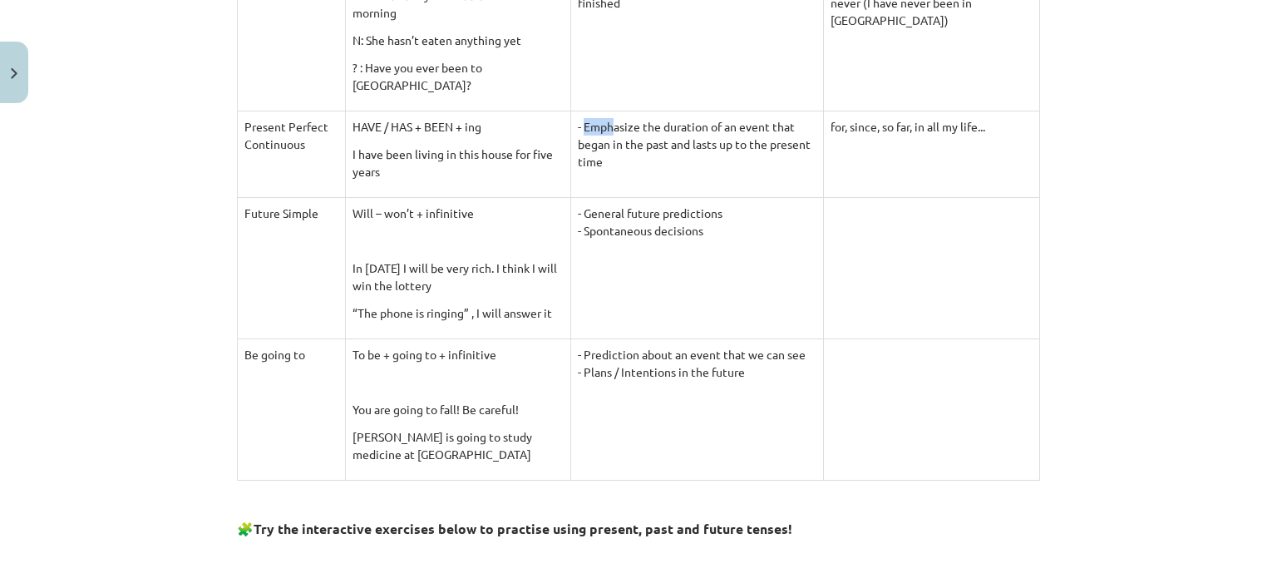
drag, startPoint x: 546, startPoint y: 108, endPoint x: 574, endPoint y: 110, distance: 27.5
click at [574, 111] on td "- Emphasize the duration of an event that began in the past and lasts up to the…" at bounding box center [696, 154] width 253 height 86
click at [624, 111] on td "- Emphasize the duration of an event that began in the past and lasts up to the…" at bounding box center [696, 154] width 253 height 86
drag, startPoint x: 640, startPoint y: 127, endPoint x: 677, endPoint y: 127, distance: 37.4
click at [677, 127] on td "- Emphasize the duration of an event that began in the past and lasts up to the…" at bounding box center [696, 154] width 253 height 86
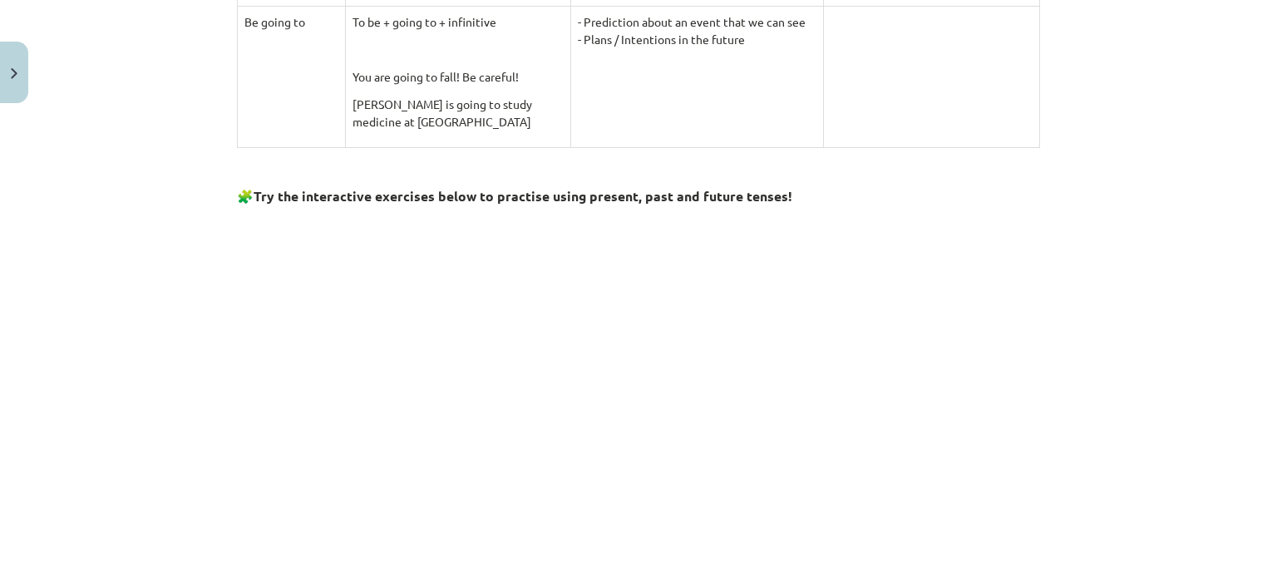
scroll to position [1413, 0]
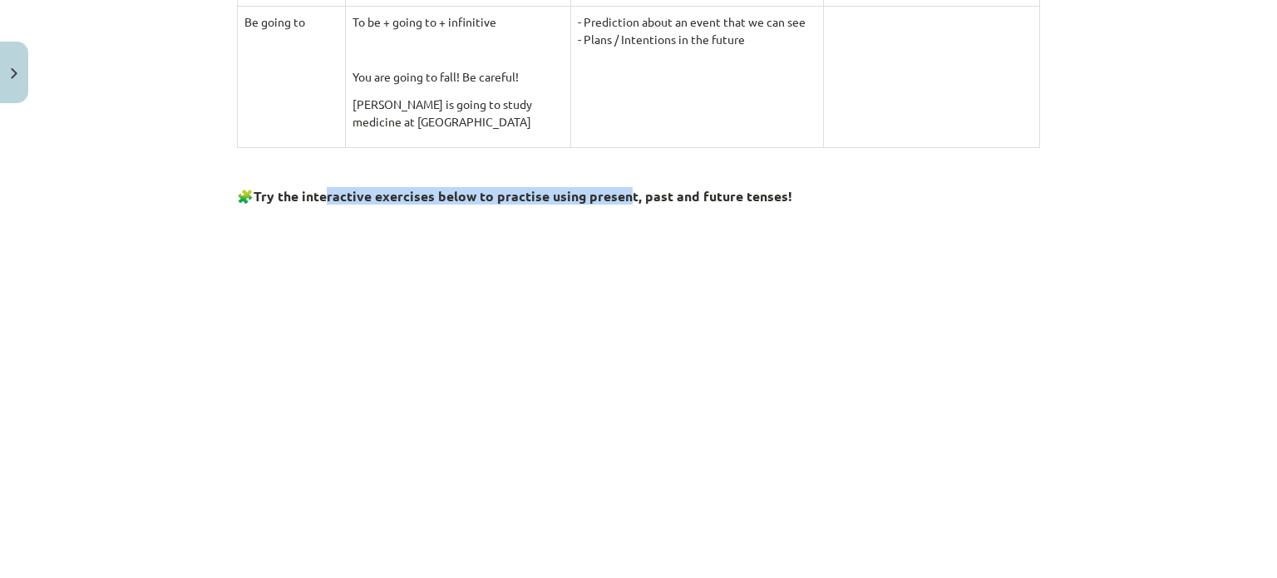
drag, startPoint x: 359, startPoint y: 189, endPoint x: 642, endPoint y: 182, distance: 283.5
click at [628, 182] on h3 "🧩 Try the interactive exercises below to practise using present, past and futur…" at bounding box center [638, 190] width 803 height 31
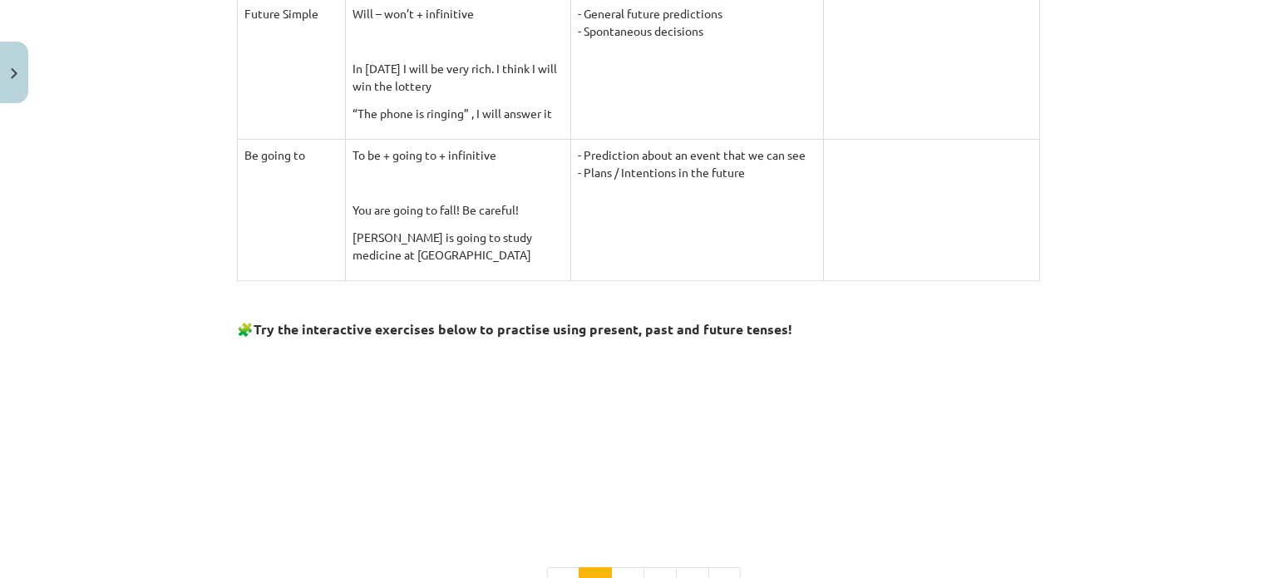
scroll to position [1489, 0]
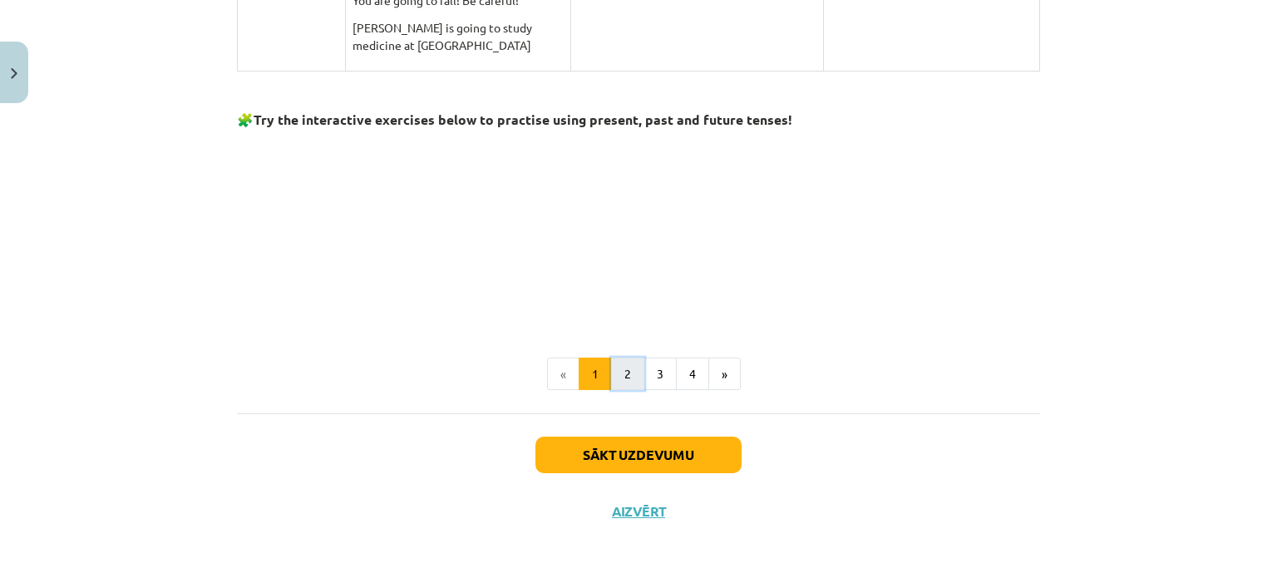
click at [621, 368] on button "2" at bounding box center [627, 373] width 33 height 33
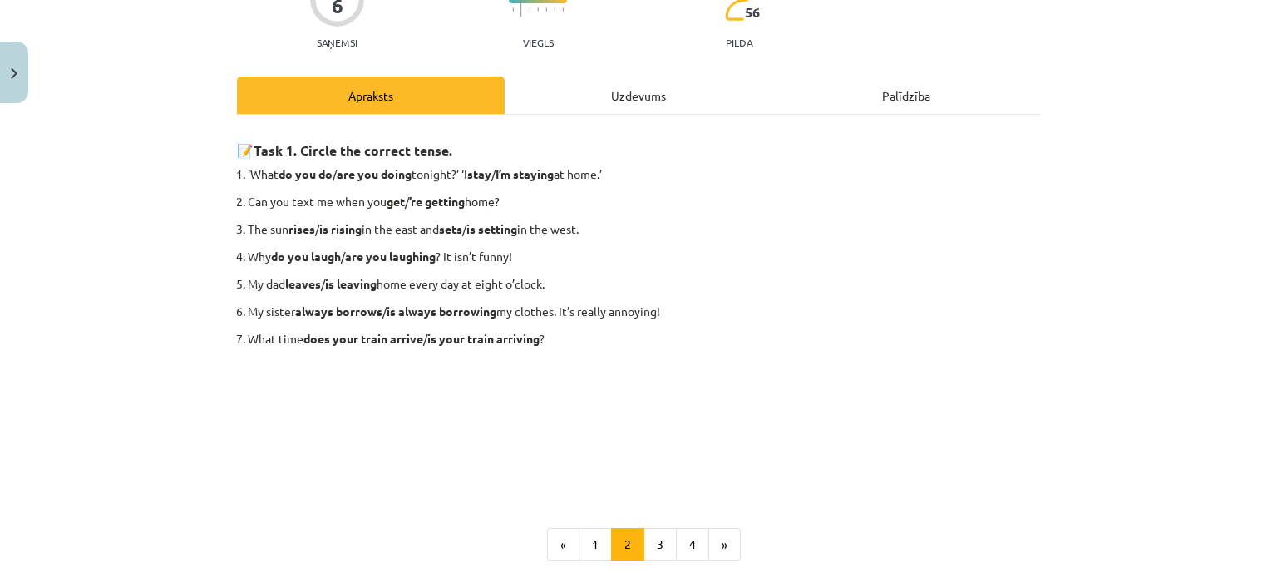
scroll to position [249, 0]
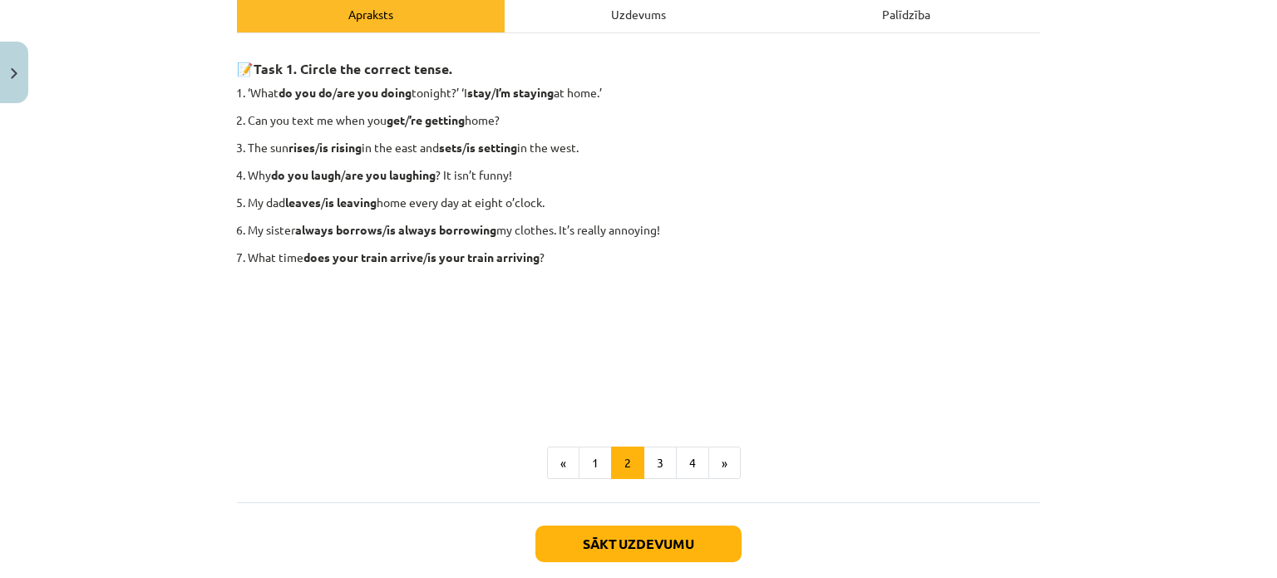
click at [644, 231] on p "My sister always borrows / is always borrowing my clothes. It’s really annoying!" at bounding box center [644, 229] width 792 height 17
click at [893, 209] on p "My dad leaves / is leaving home every day at eight o’clock." at bounding box center [644, 202] width 792 height 17
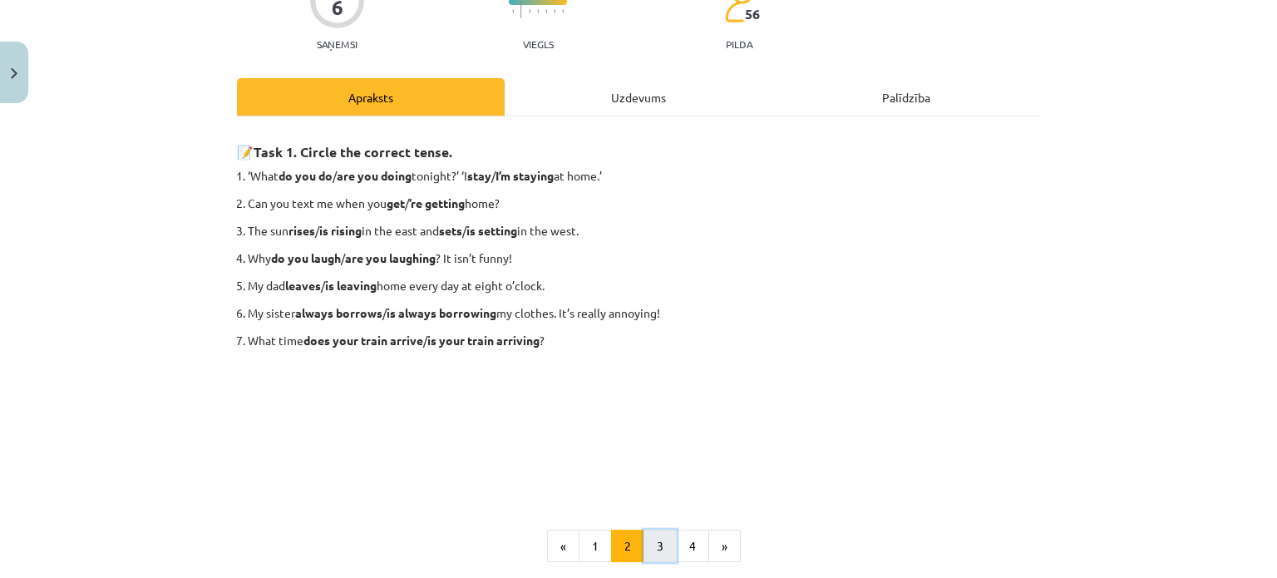
click at [652, 545] on button "3" at bounding box center [659, 545] width 33 height 33
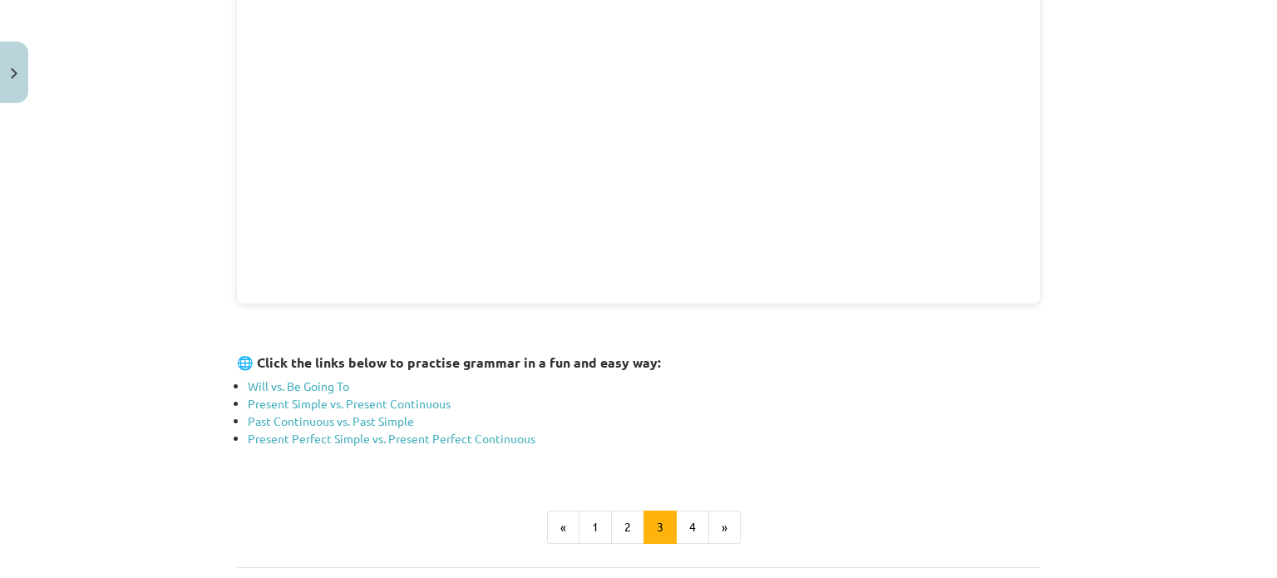
scroll to position [565, 0]
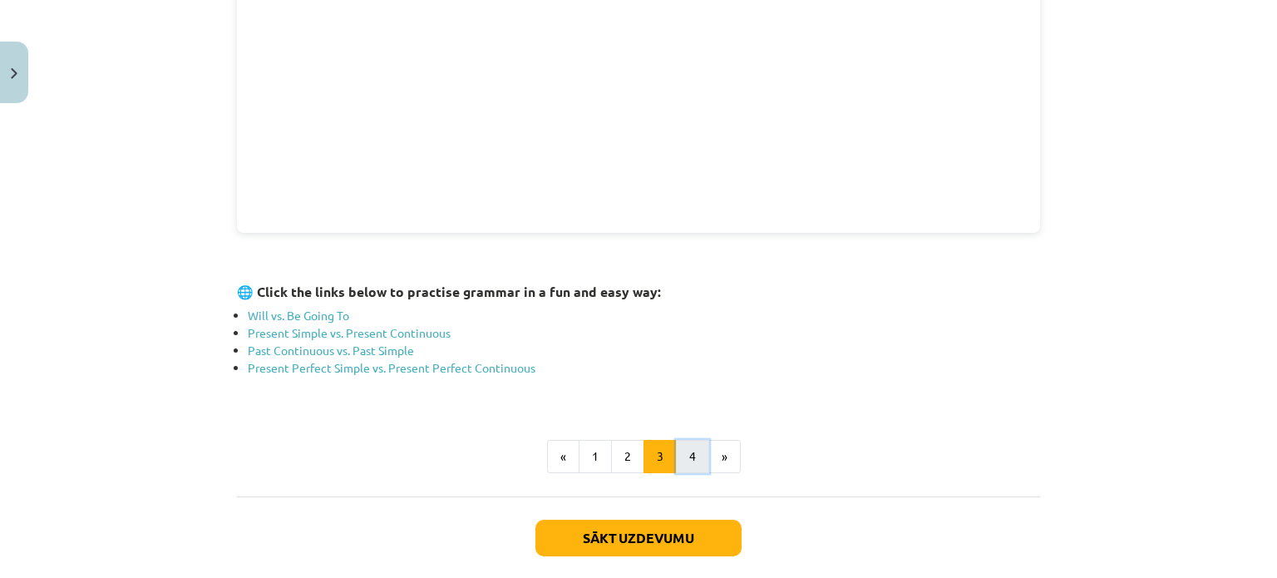
click at [678, 449] on button "4" at bounding box center [692, 456] width 33 height 33
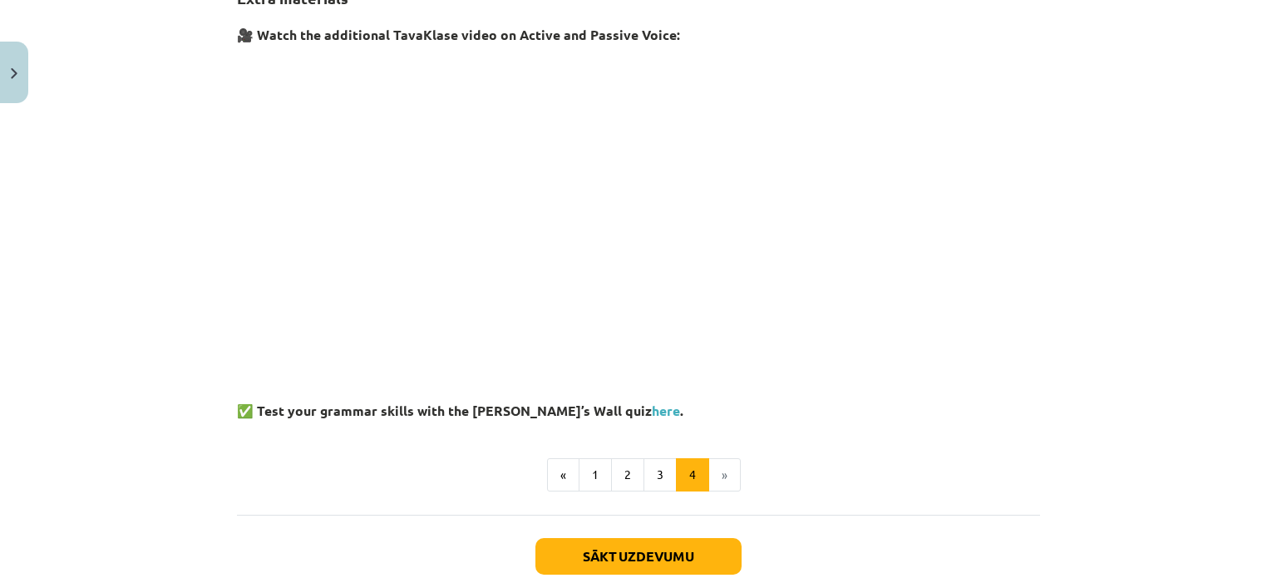
scroll to position [249, 0]
